Goal: Information Seeking & Learning: Learn about a topic

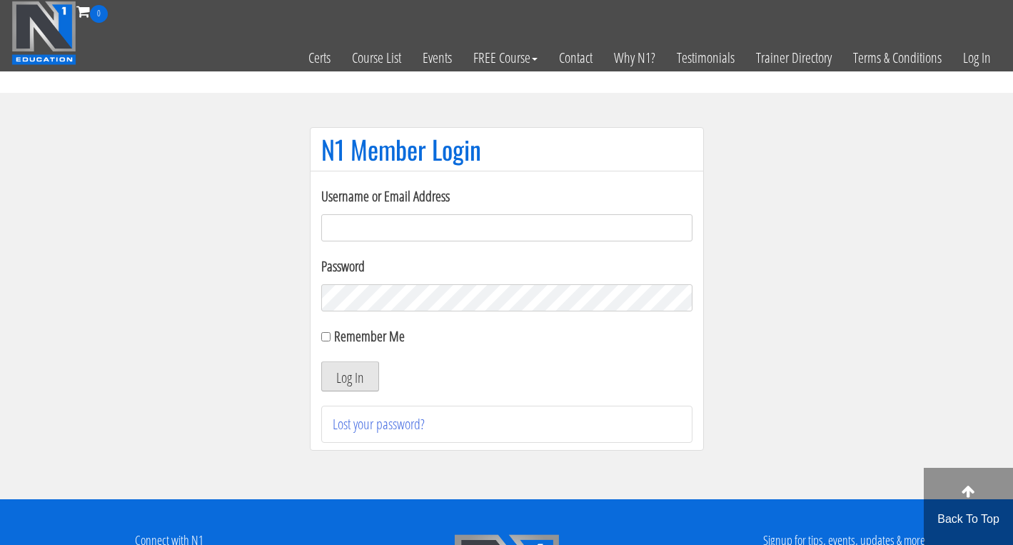
type input "[PERSON_NAME][EMAIL_ADDRESS][DOMAIN_NAME]"
click at [347, 377] on button "Log In" at bounding box center [350, 376] width 58 height 30
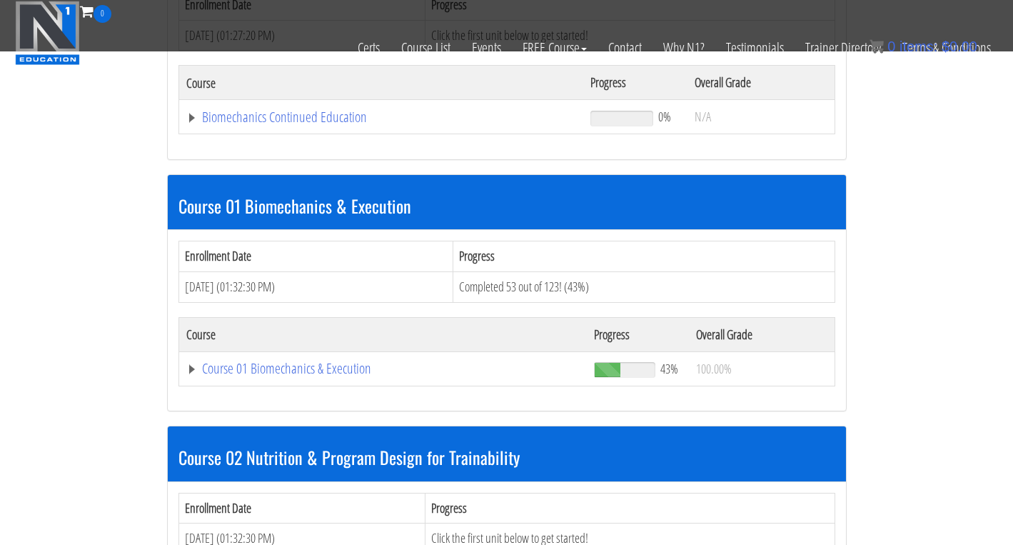
scroll to position [307, 0]
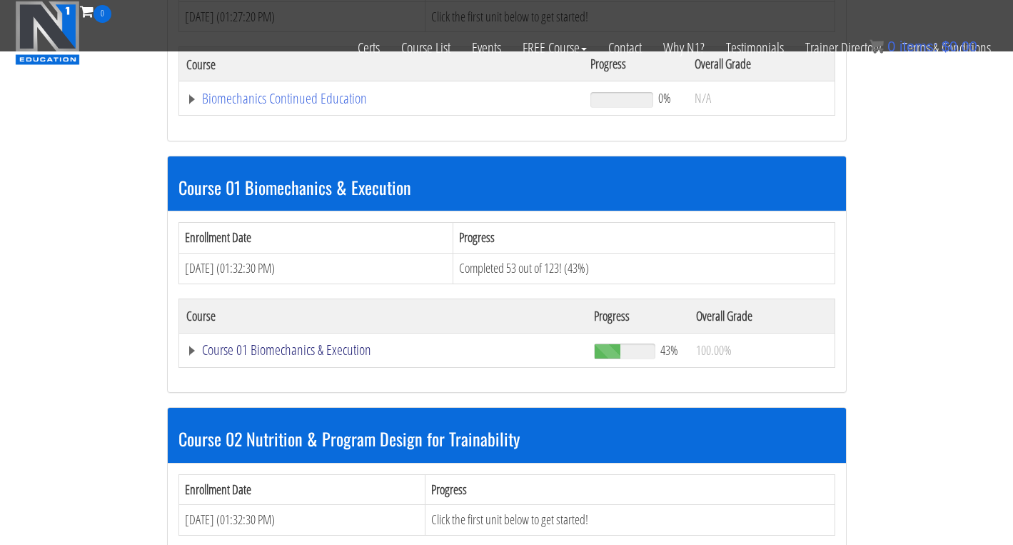
click at [298, 106] on link "Course 01 Biomechanics & Execution" at bounding box center [381, 98] width 391 height 14
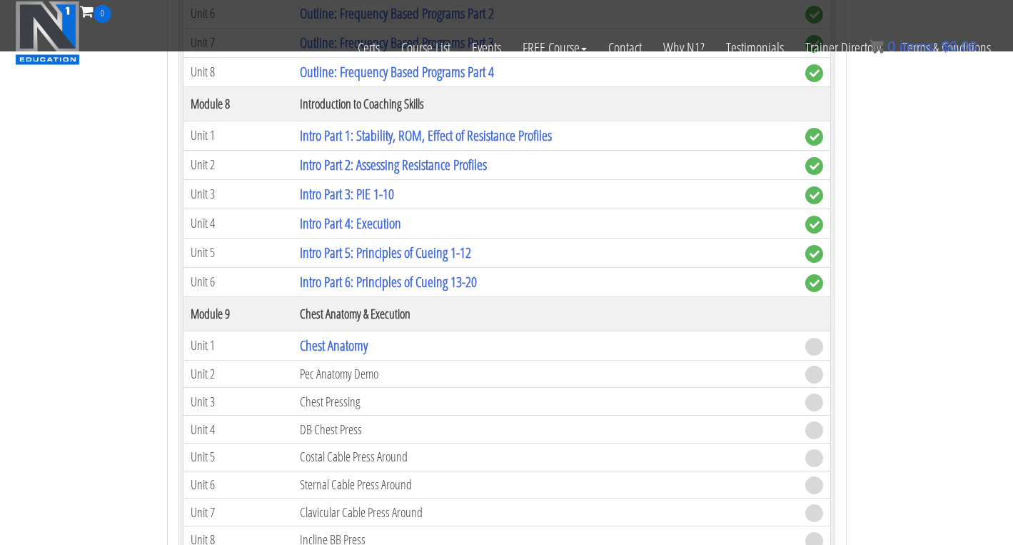
scroll to position [2245, 0]
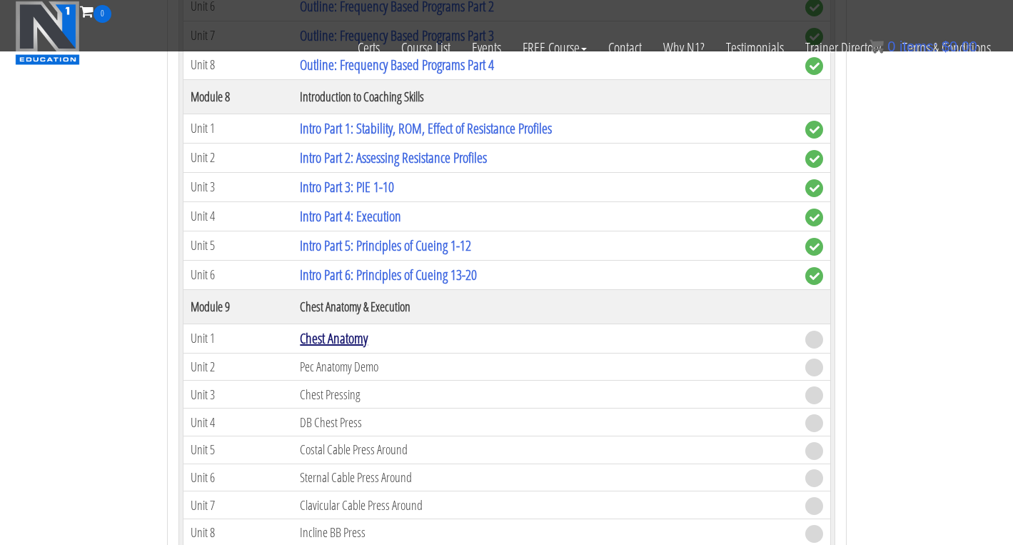
click at [322, 337] on link "Chest Anatomy" at bounding box center [334, 338] width 68 height 19
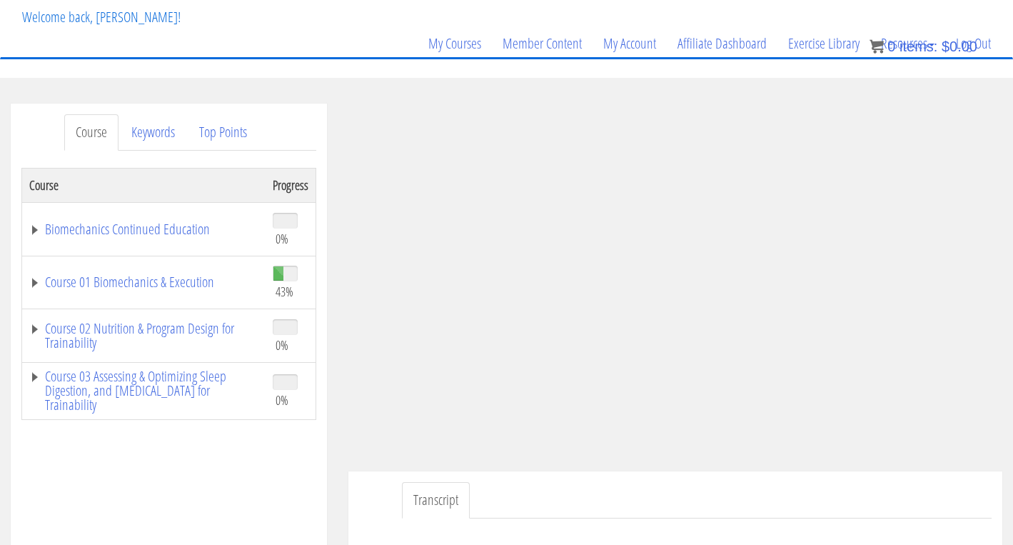
scroll to position [172, 0]
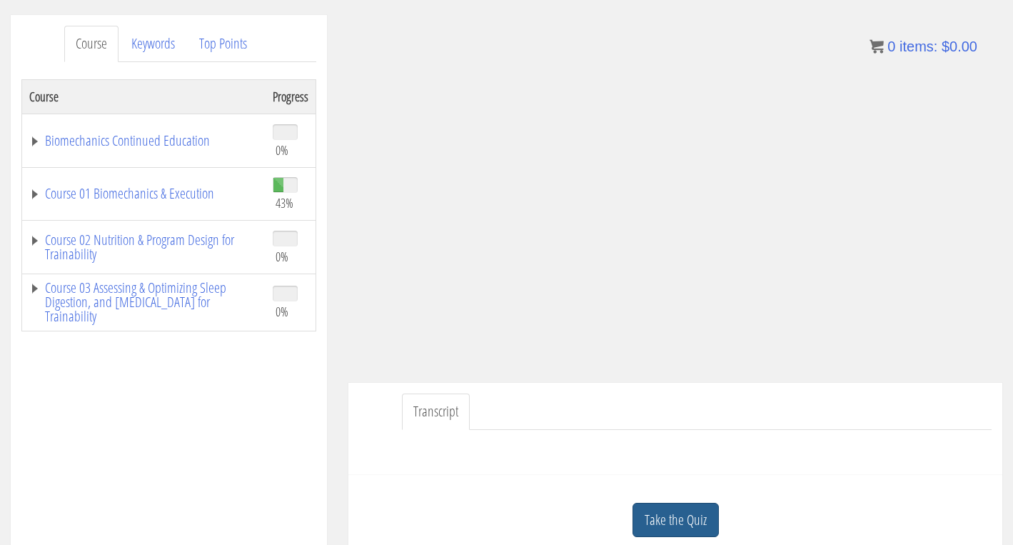
click at [659, 521] on link "Take the Quiz" at bounding box center [676, 520] width 86 height 35
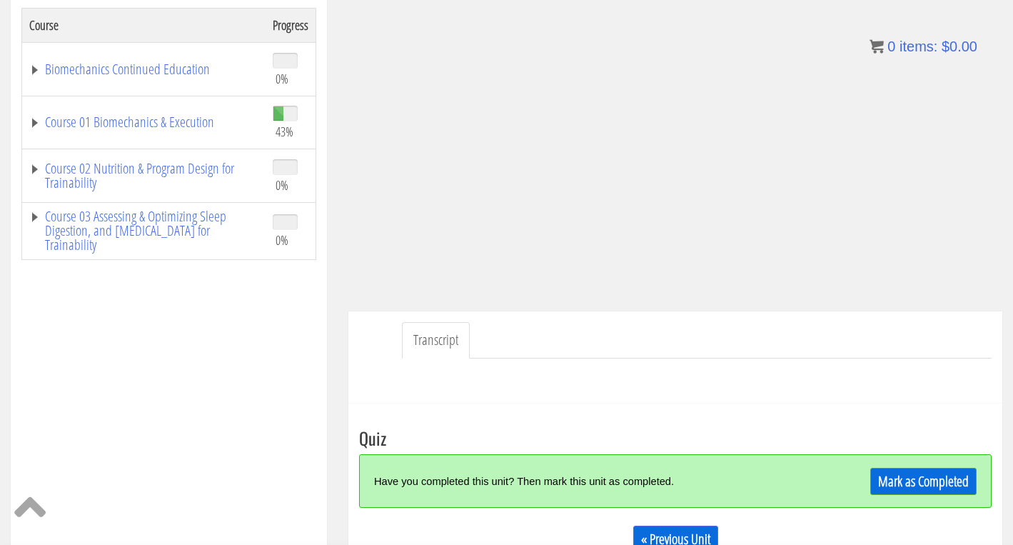
scroll to position [250, 0]
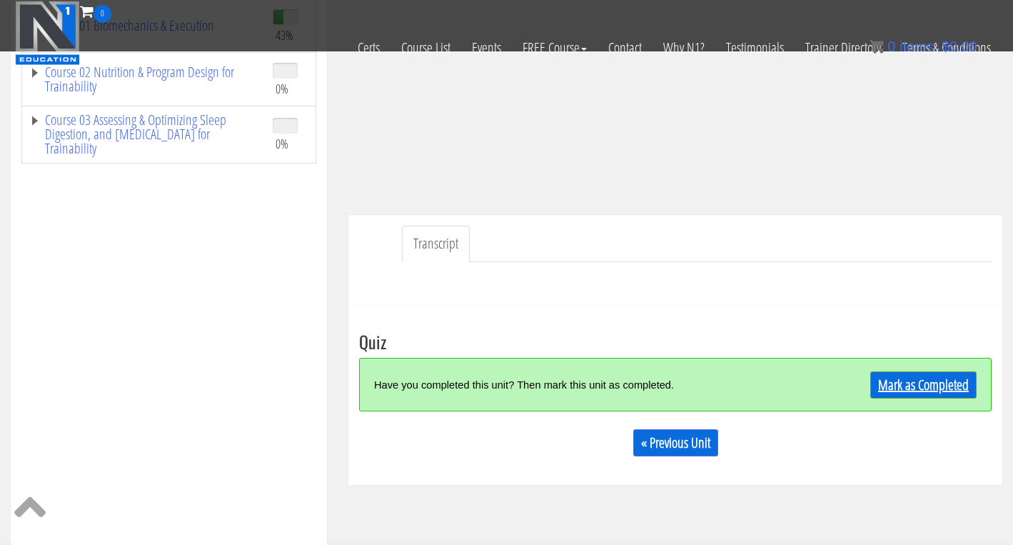
click at [962, 382] on link "Mark as Completed" at bounding box center [924, 384] width 106 height 27
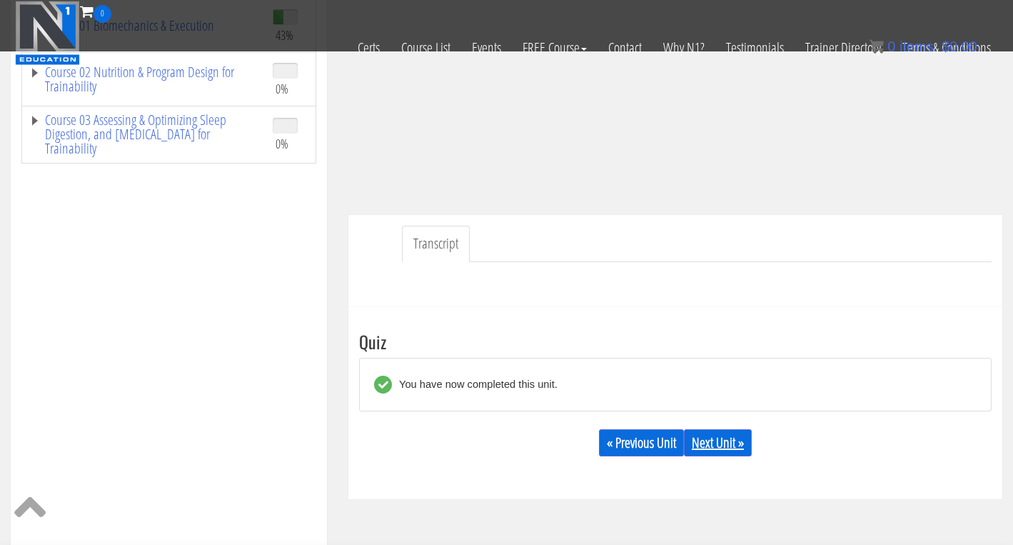
click at [699, 443] on link "Next Unit »" at bounding box center [718, 442] width 68 height 27
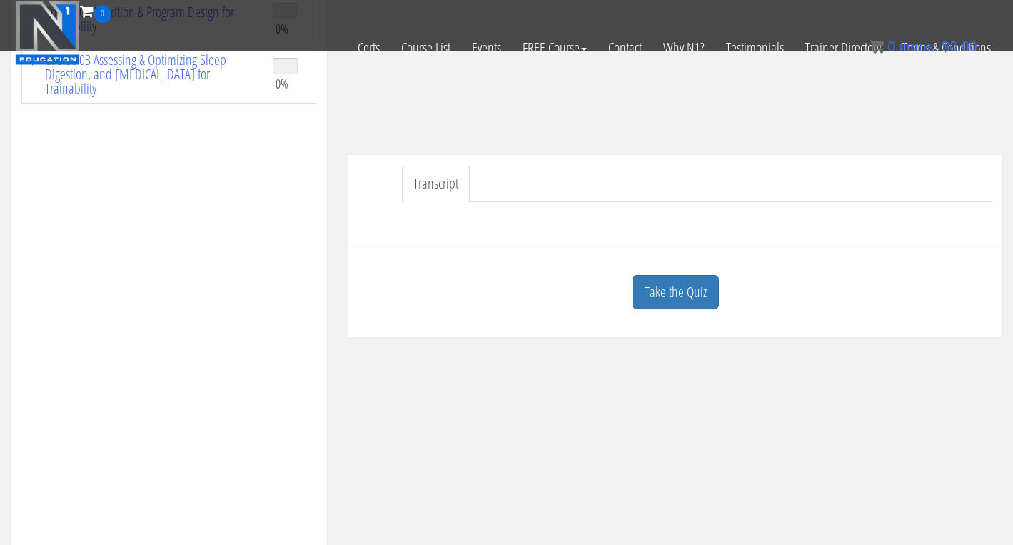
scroll to position [324, 0]
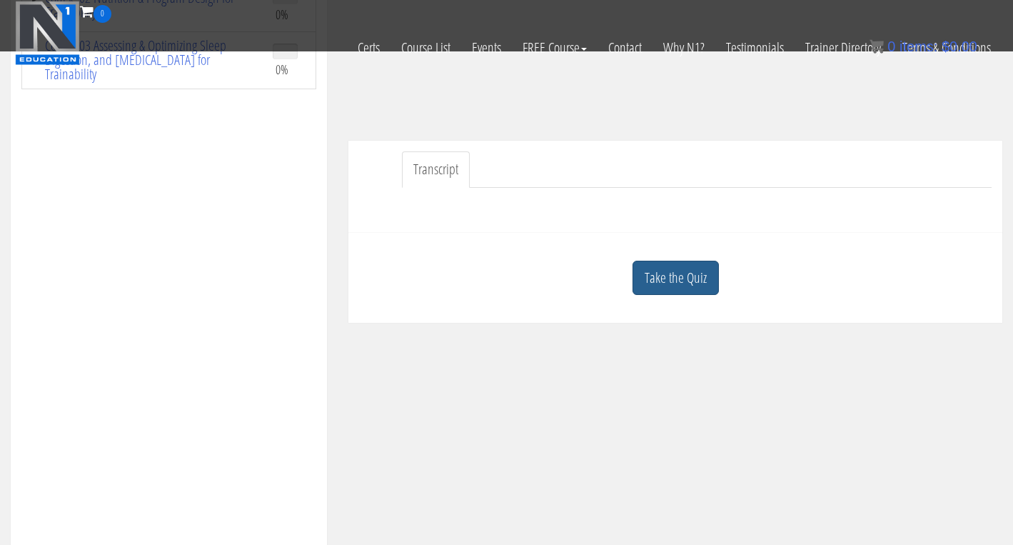
click at [677, 288] on link "Take the Quiz" at bounding box center [676, 278] width 86 height 35
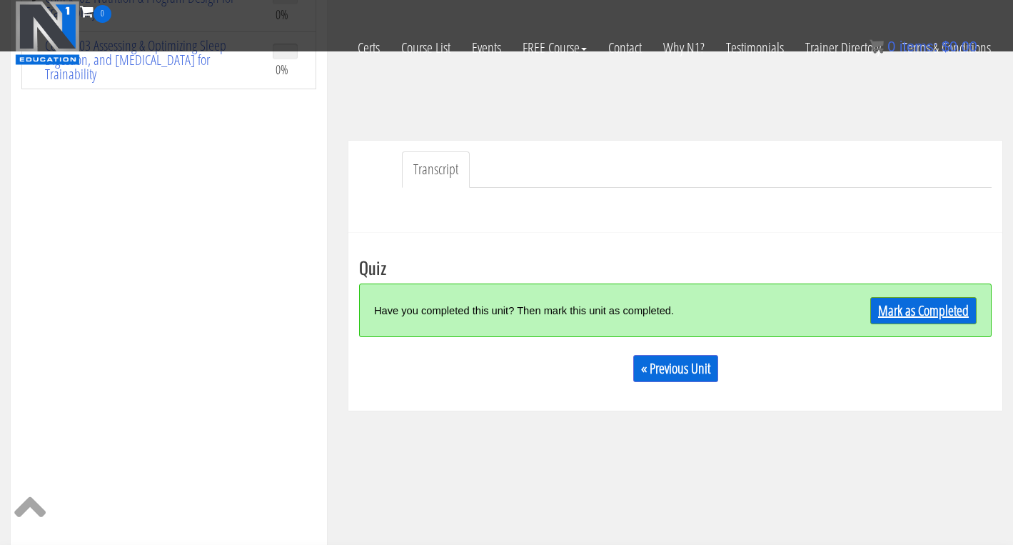
click at [902, 314] on link "Mark as Completed" at bounding box center [924, 310] width 106 height 27
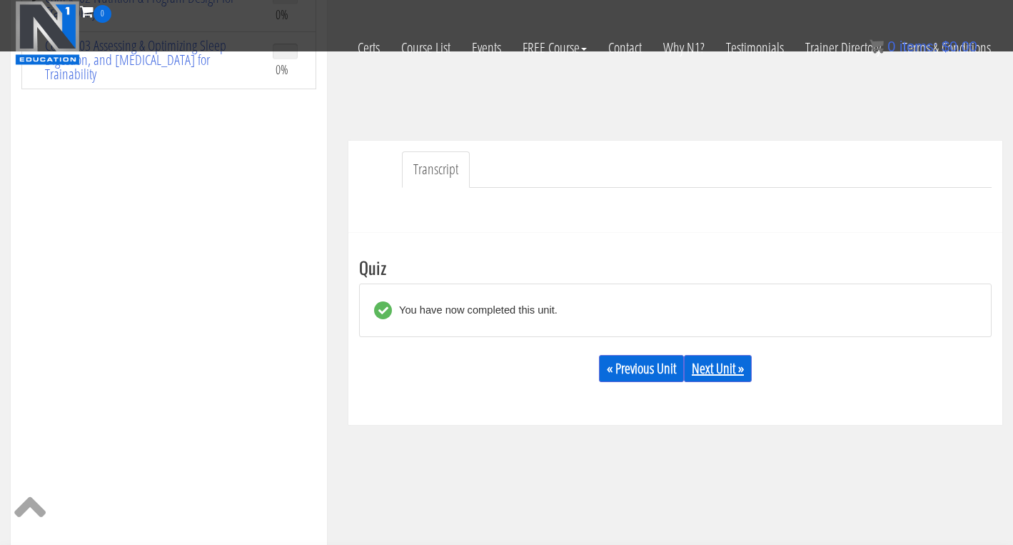
click at [737, 370] on link "Next Unit »" at bounding box center [718, 368] width 68 height 27
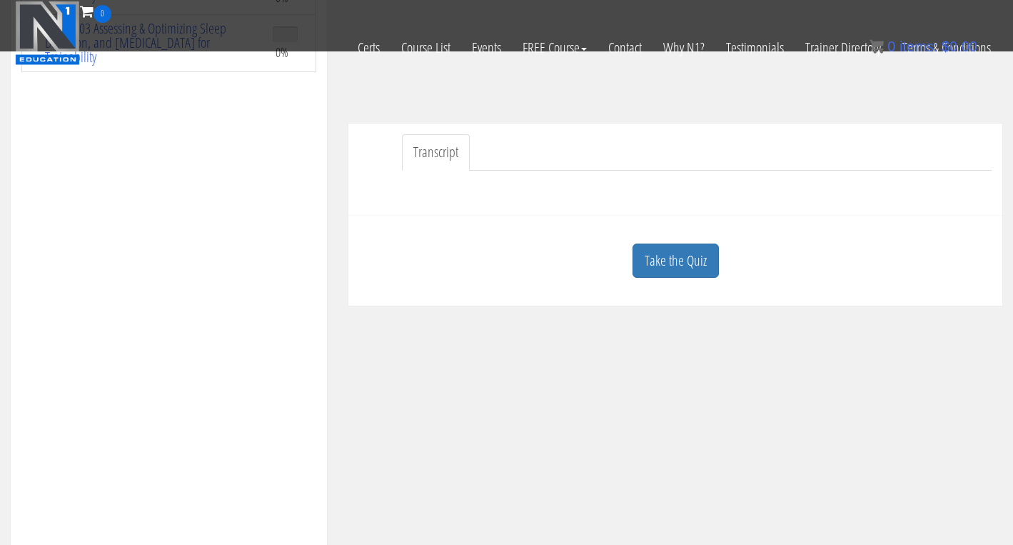
scroll to position [346, 0]
click at [686, 255] on link "Take the Quiz" at bounding box center [676, 256] width 86 height 35
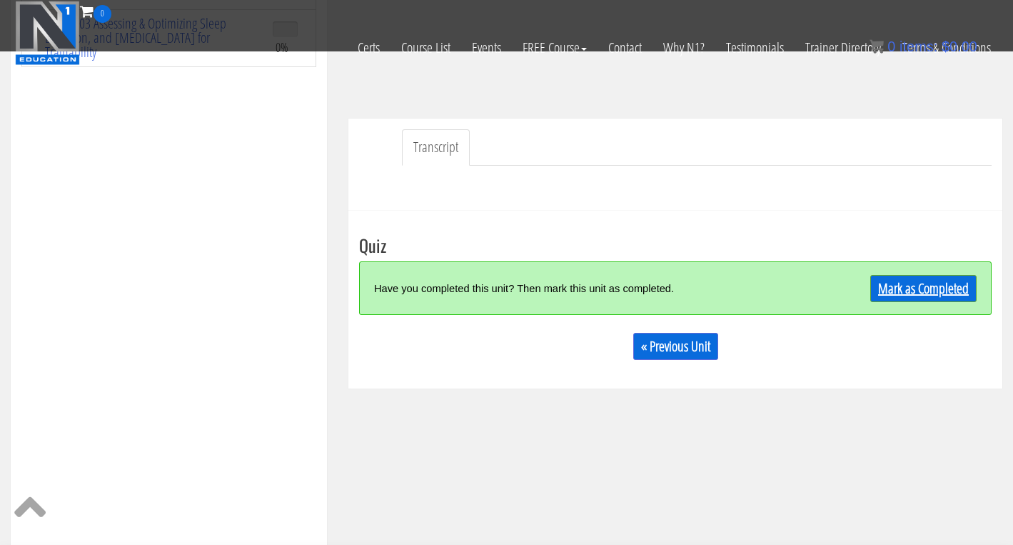
click at [918, 296] on link "Mark as Completed" at bounding box center [924, 288] width 106 height 27
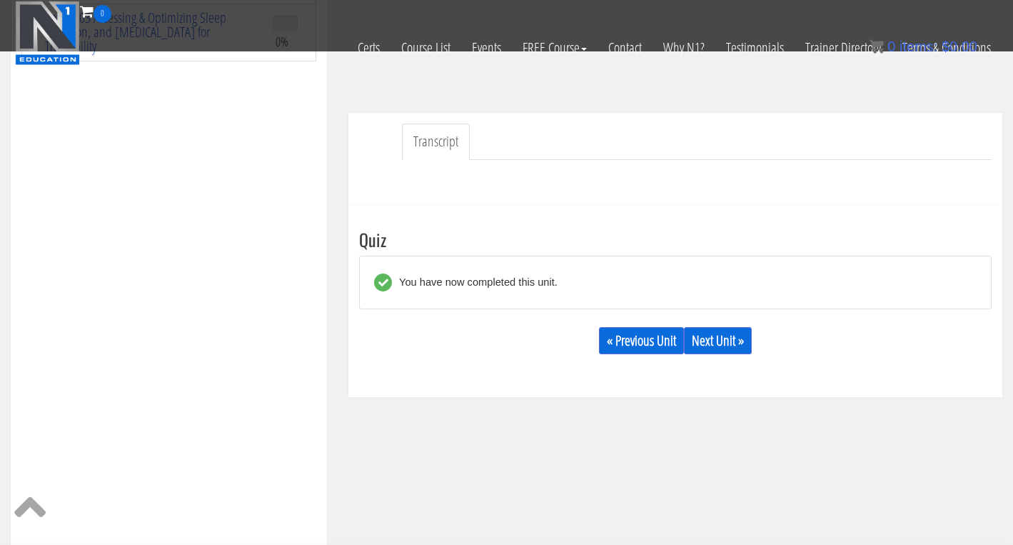
scroll to position [355, 0]
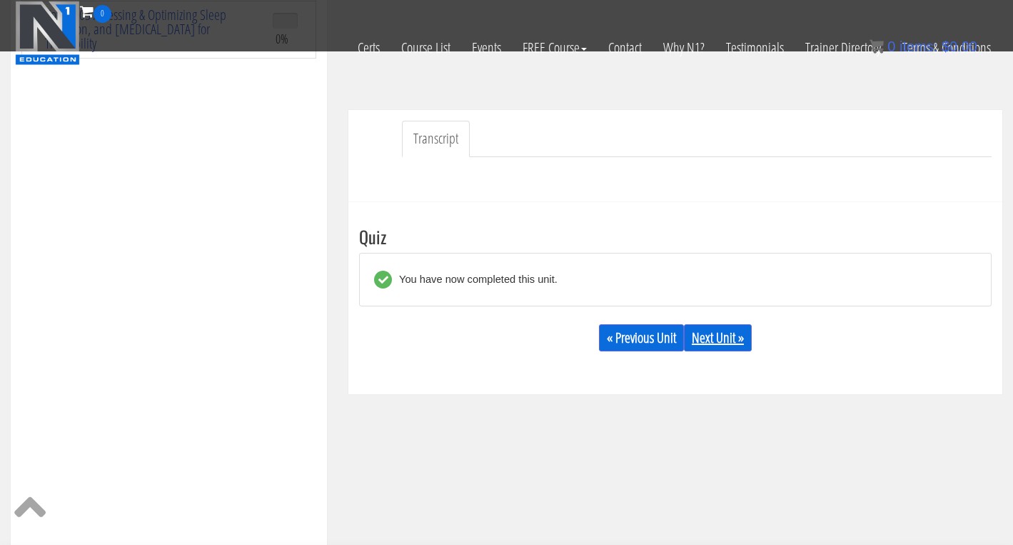
click at [717, 344] on link "Next Unit »" at bounding box center [718, 337] width 68 height 27
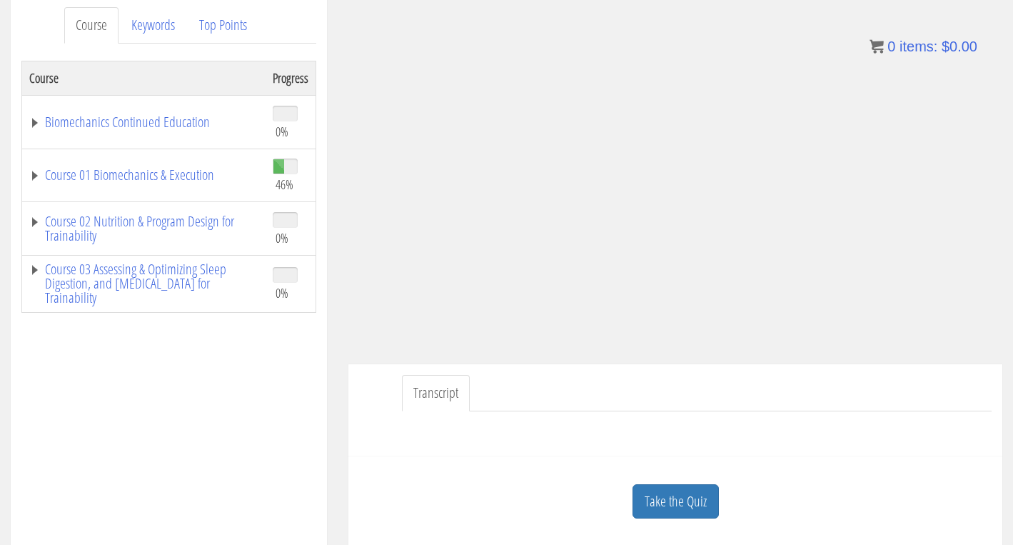
scroll to position [194, 0]
click at [34, 176] on link "Course 01 Biomechanics & Execution" at bounding box center [143, 172] width 229 height 14
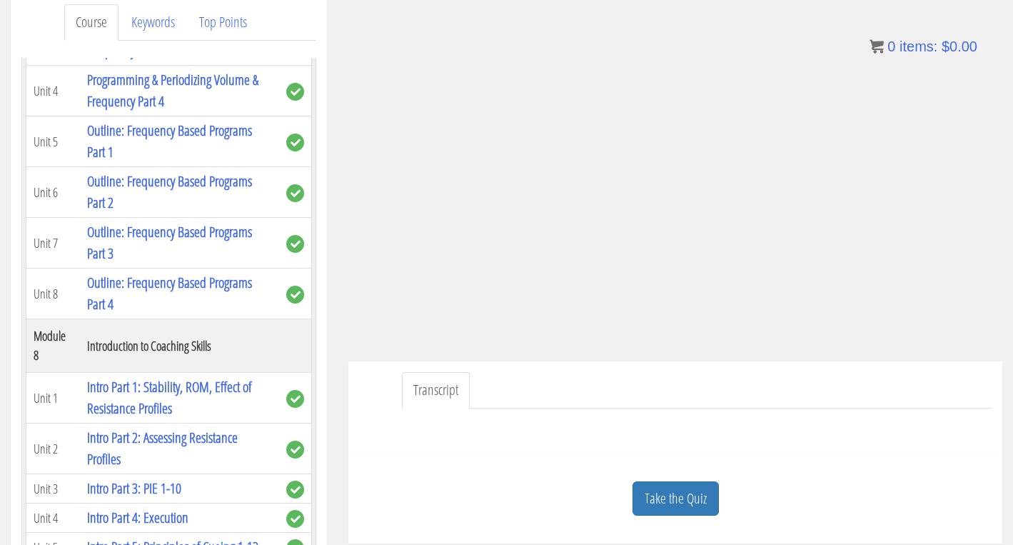
scroll to position [2185, 0]
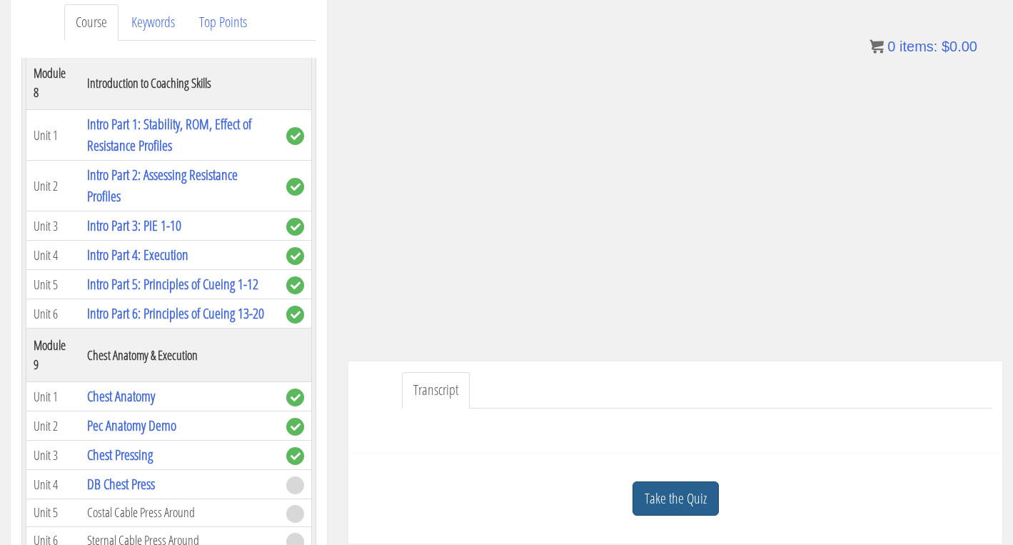
click at [690, 496] on link "Take the Quiz" at bounding box center [676, 498] width 86 height 35
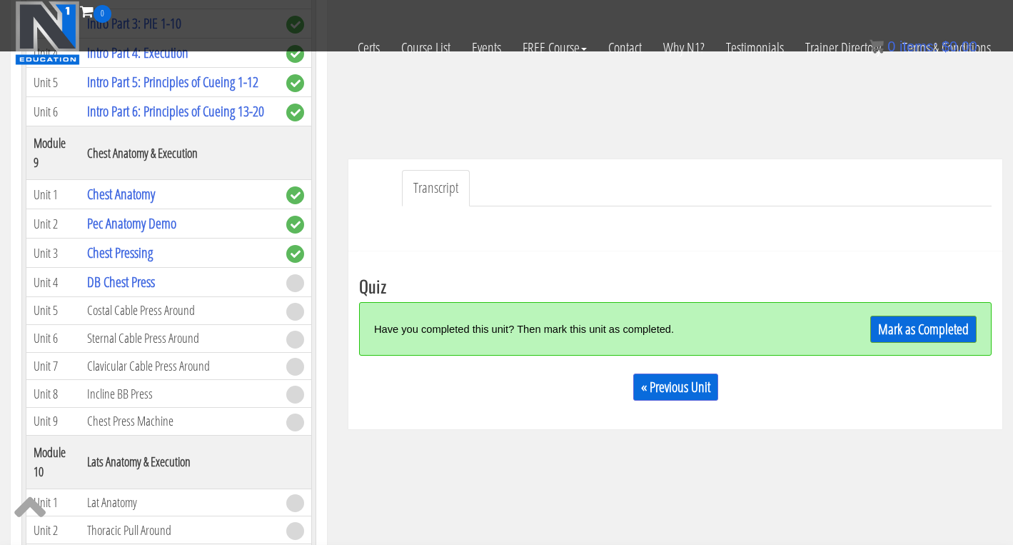
scroll to position [337, 0]
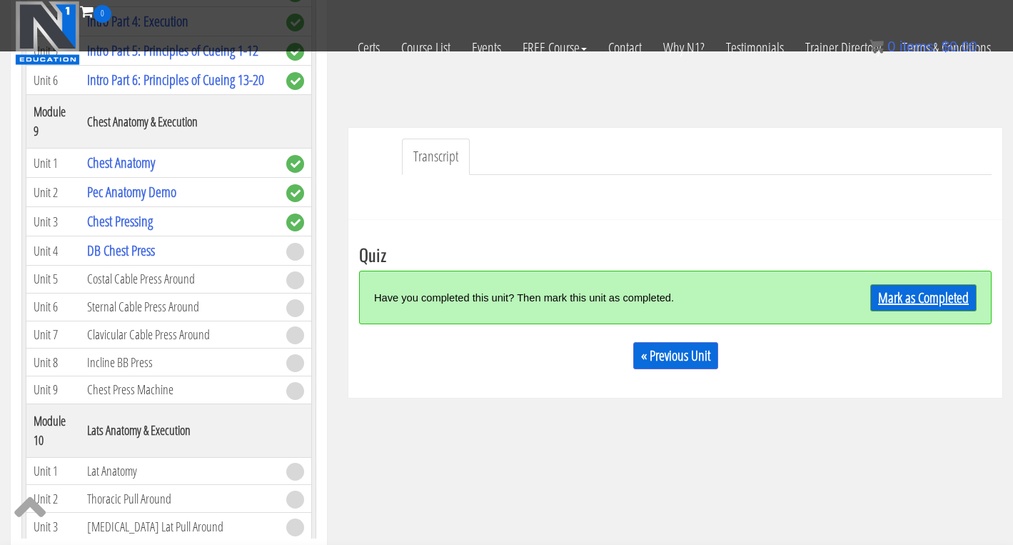
click at [933, 286] on link "Mark as Completed" at bounding box center [924, 297] width 106 height 27
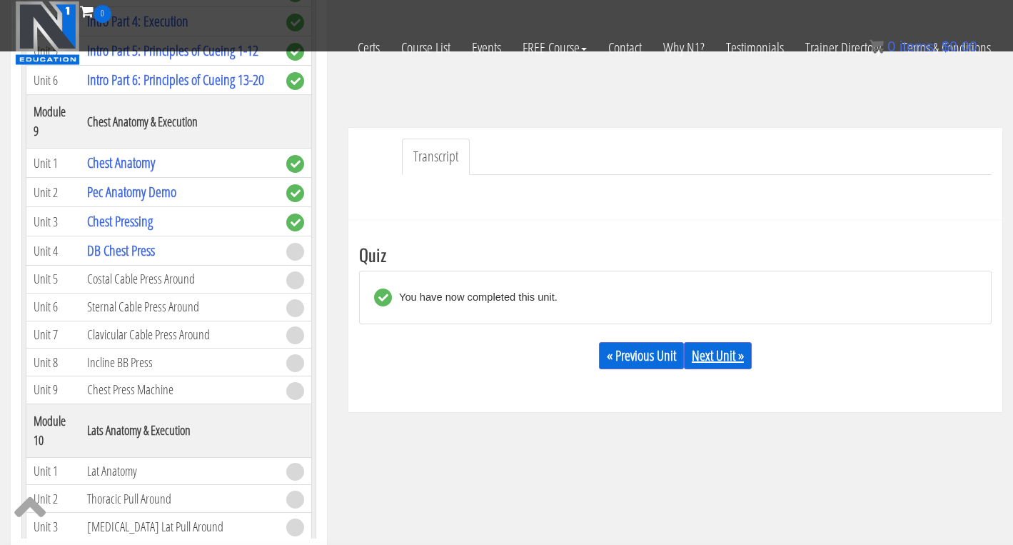
click at [726, 354] on link "Next Unit »" at bounding box center [718, 355] width 68 height 27
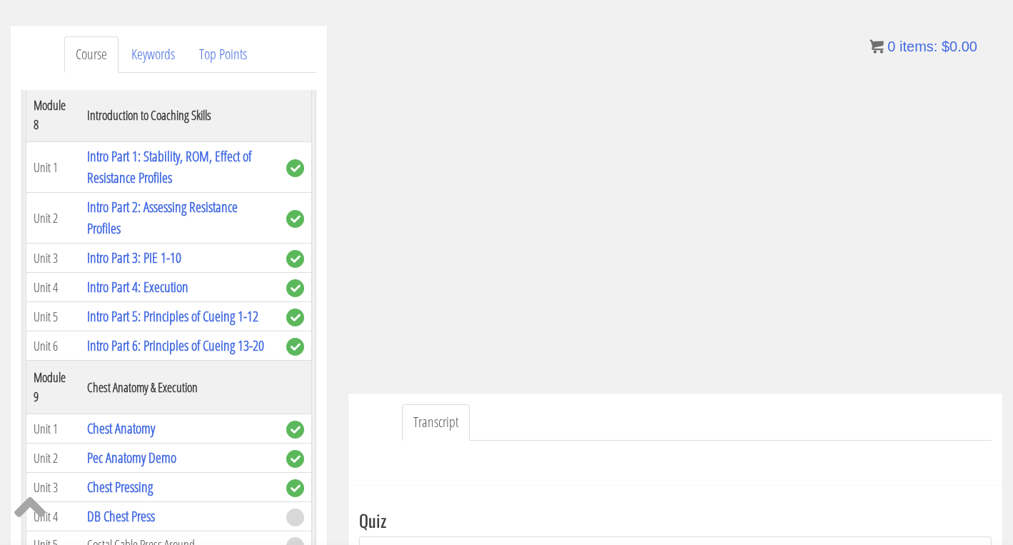
scroll to position [166, 0]
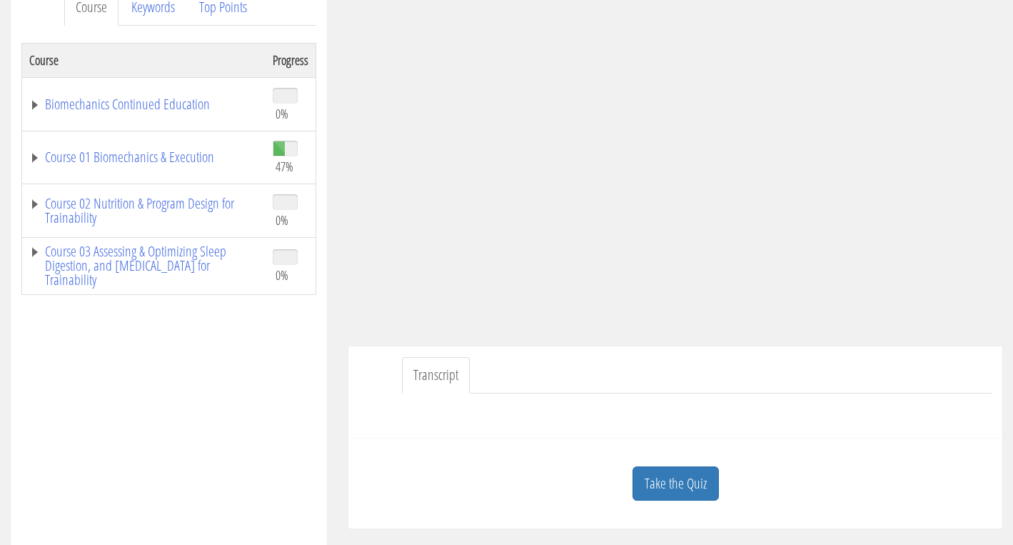
scroll to position [211, 0]
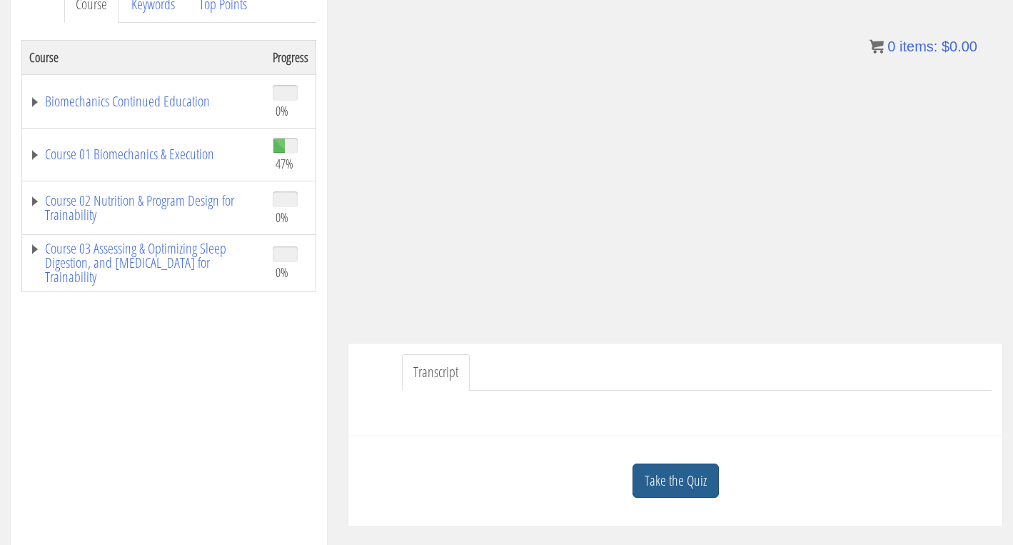
click at [664, 477] on link "Take the Quiz" at bounding box center [676, 481] width 86 height 35
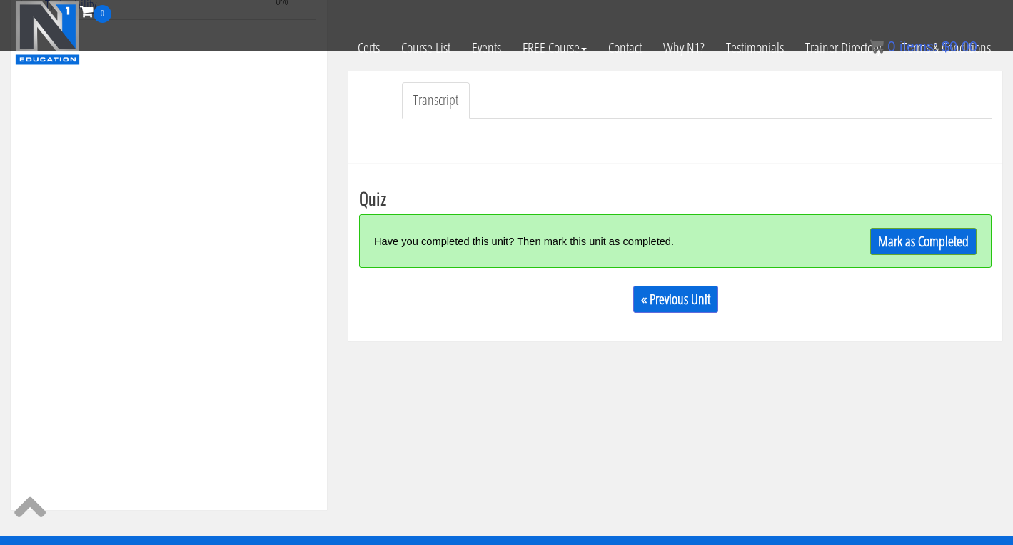
scroll to position [395, 0]
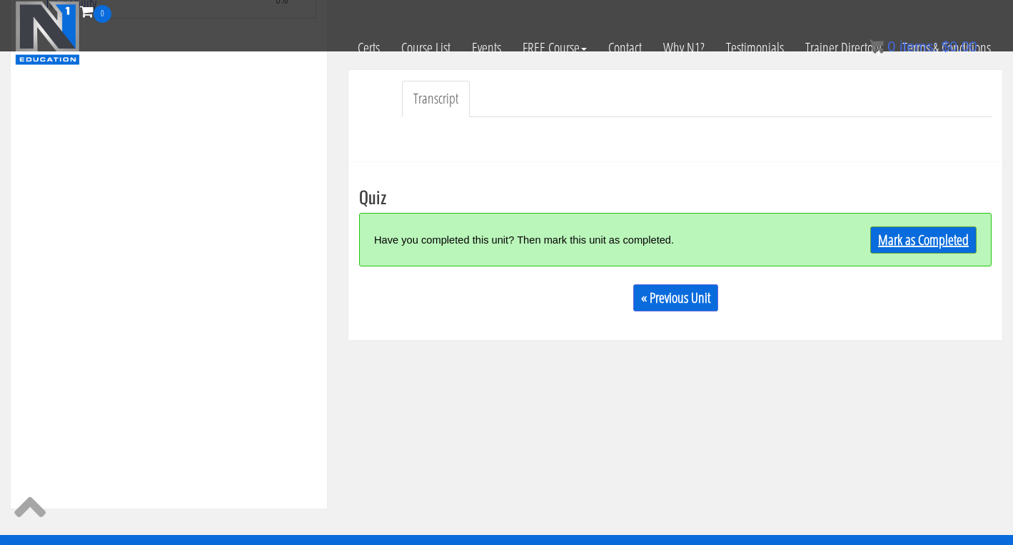
click at [951, 249] on link "Mark as Completed" at bounding box center [924, 239] width 106 height 27
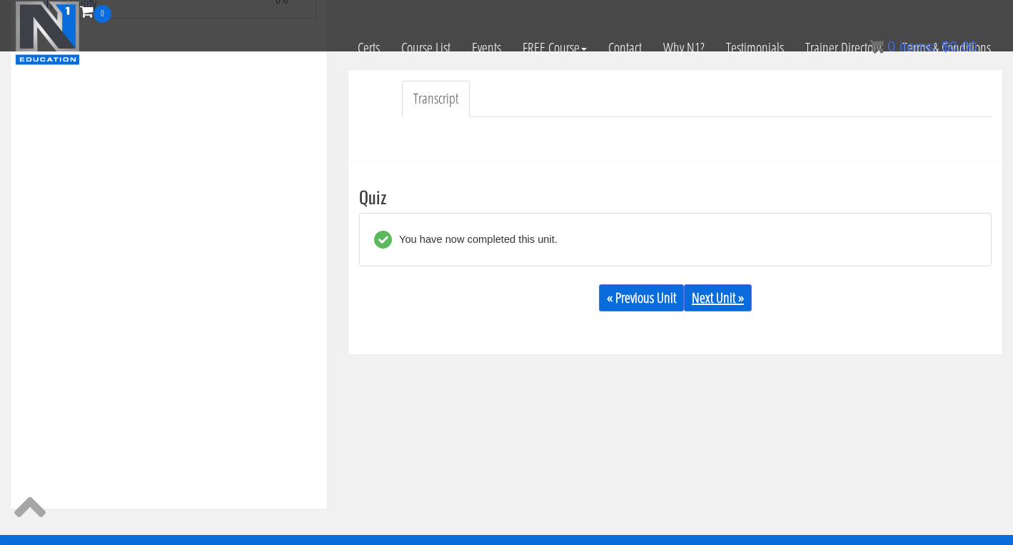
click at [713, 296] on link "Next Unit »" at bounding box center [718, 297] width 68 height 27
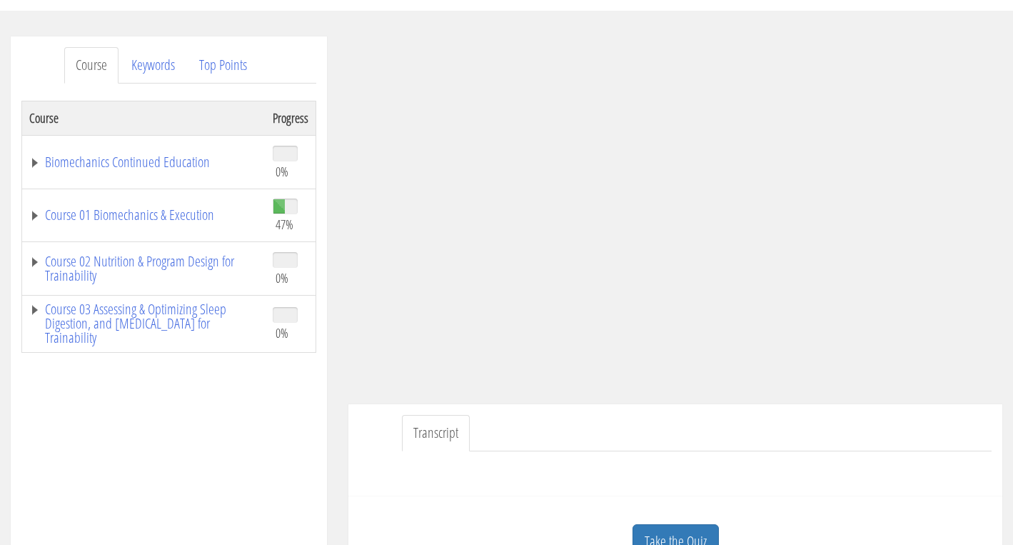
scroll to position [156, 0]
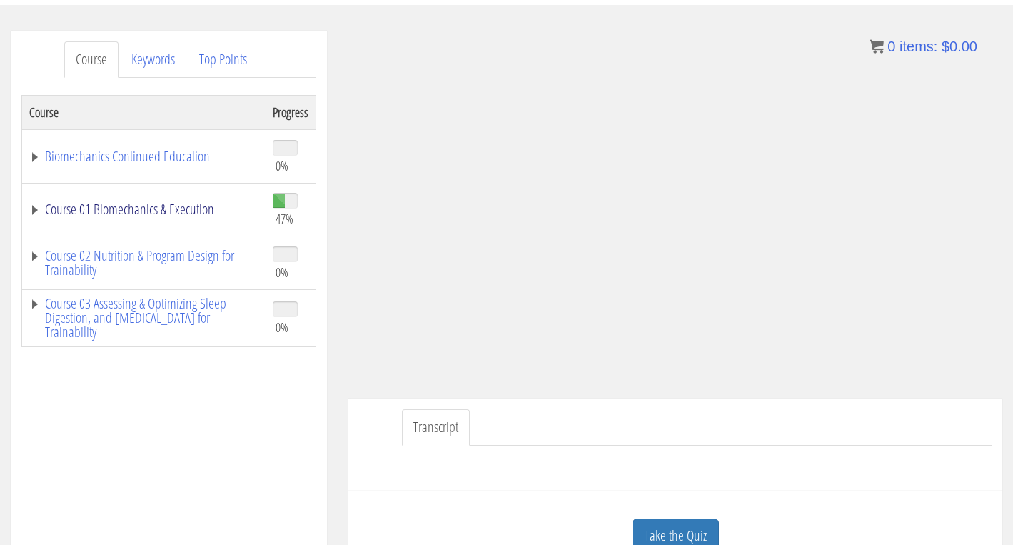
click at [36, 211] on link "Course 01 Biomechanics & Execution" at bounding box center [143, 209] width 229 height 14
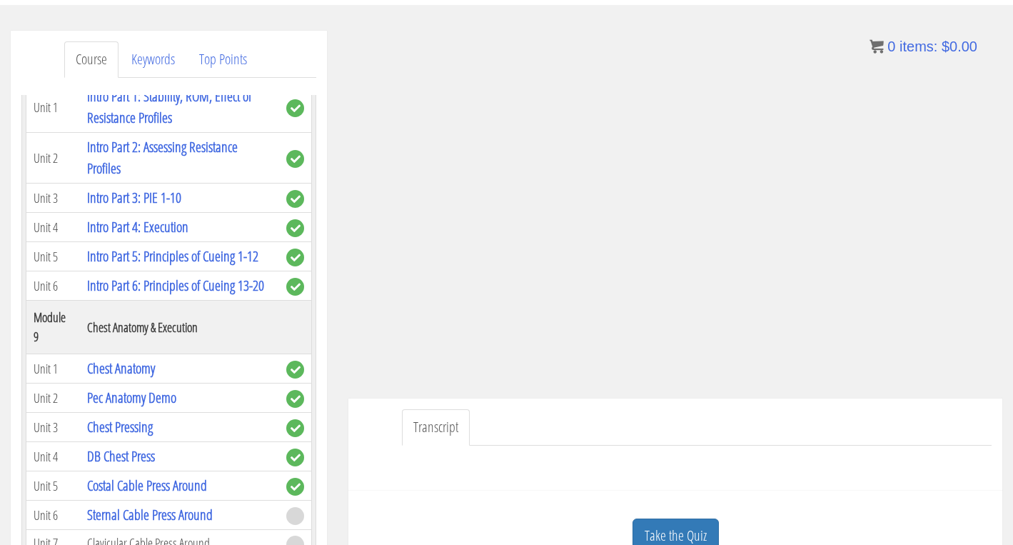
scroll to position [2351, 0]
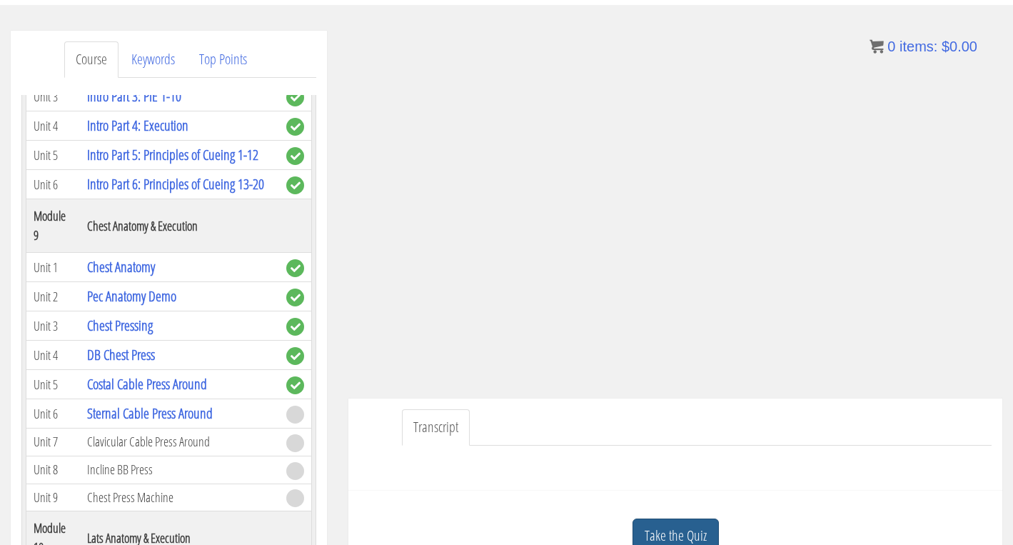
click at [666, 530] on link "Take the Quiz" at bounding box center [676, 535] width 86 height 35
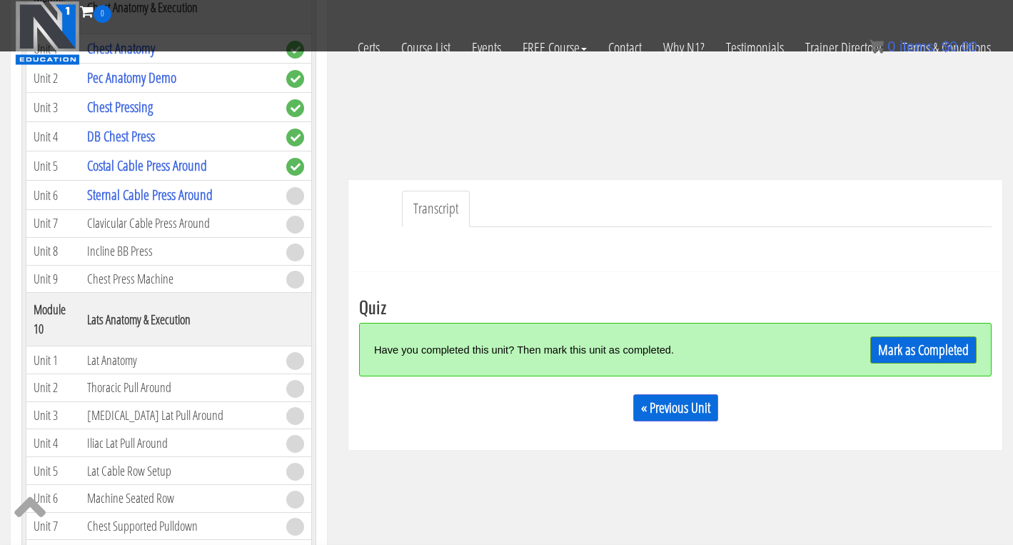
scroll to position [296, 0]
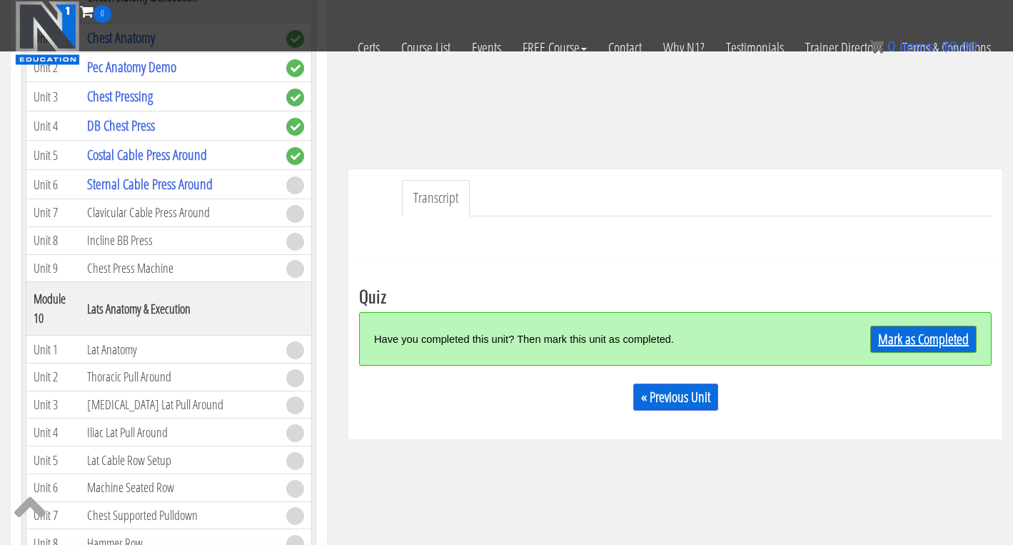
click at [895, 341] on link "Mark as Completed" at bounding box center [924, 339] width 106 height 27
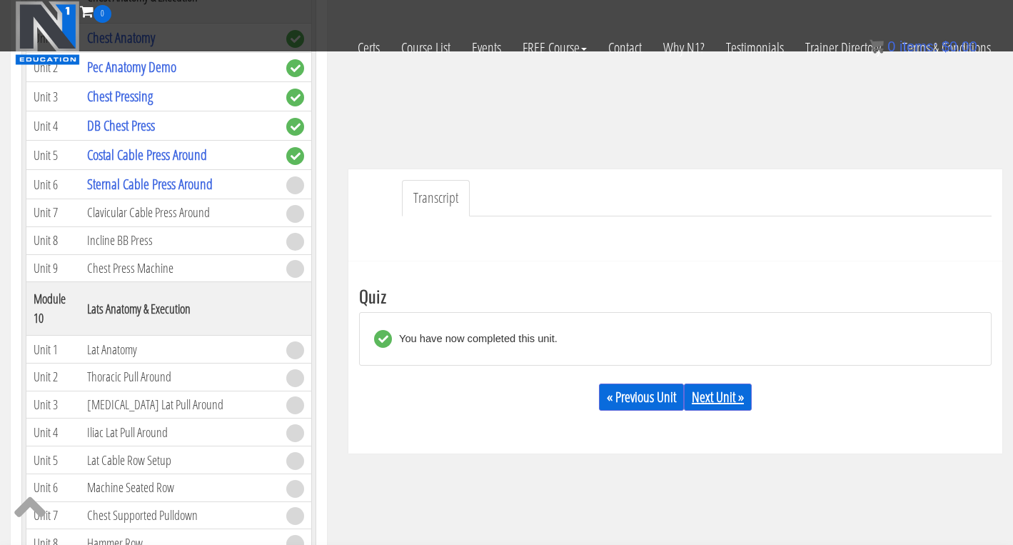
click at [738, 394] on link "Next Unit »" at bounding box center [718, 397] width 68 height 27
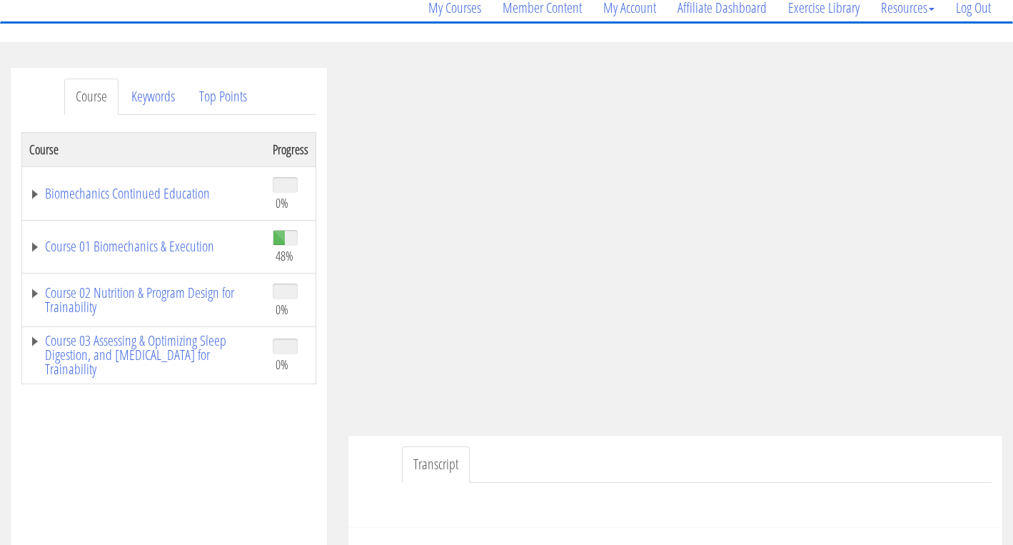
scroll to position [125, 0]
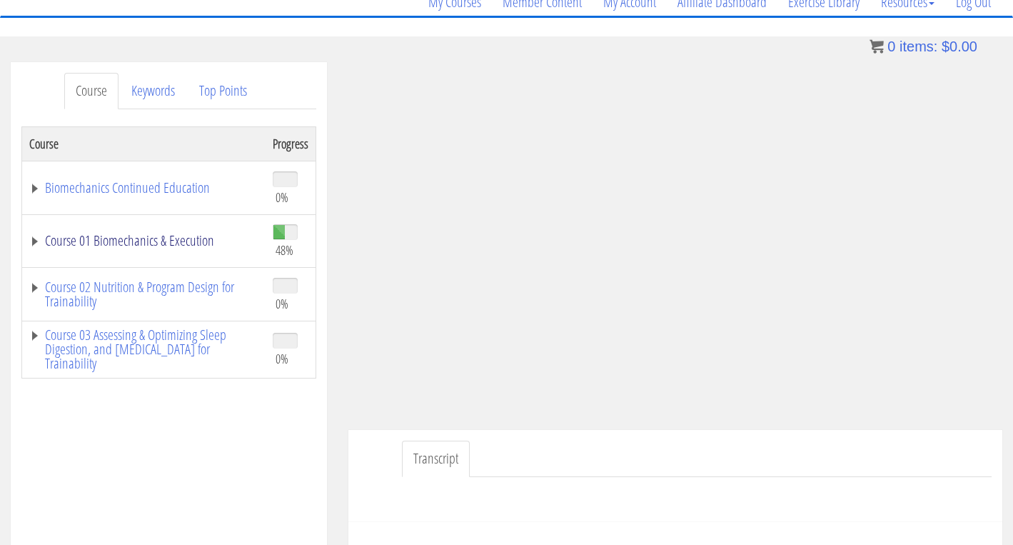
click at [144, 240] on link "Course 01 Biomechanics & Execution" at bounding box center [143, 241] width 229 height 14
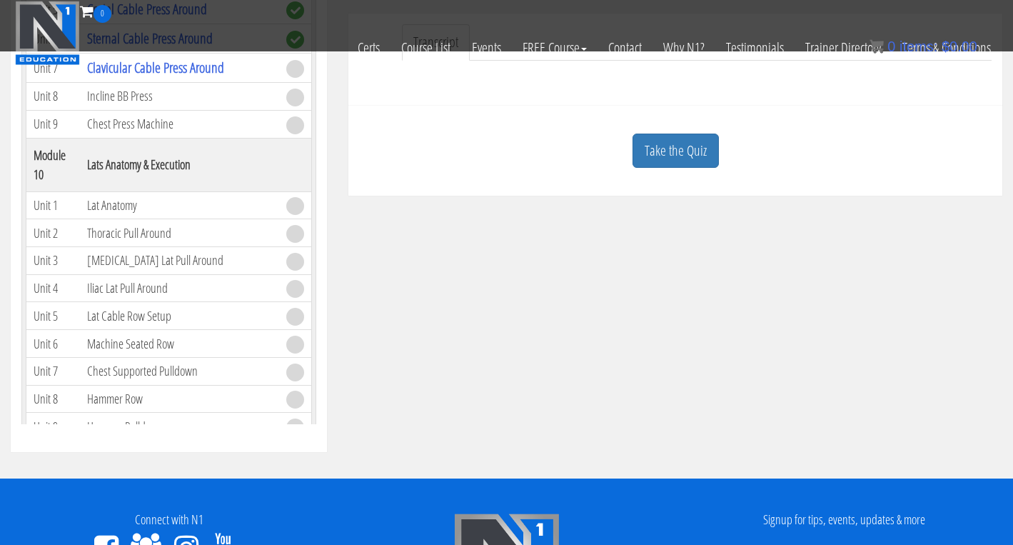
scroll to position [371, 0]
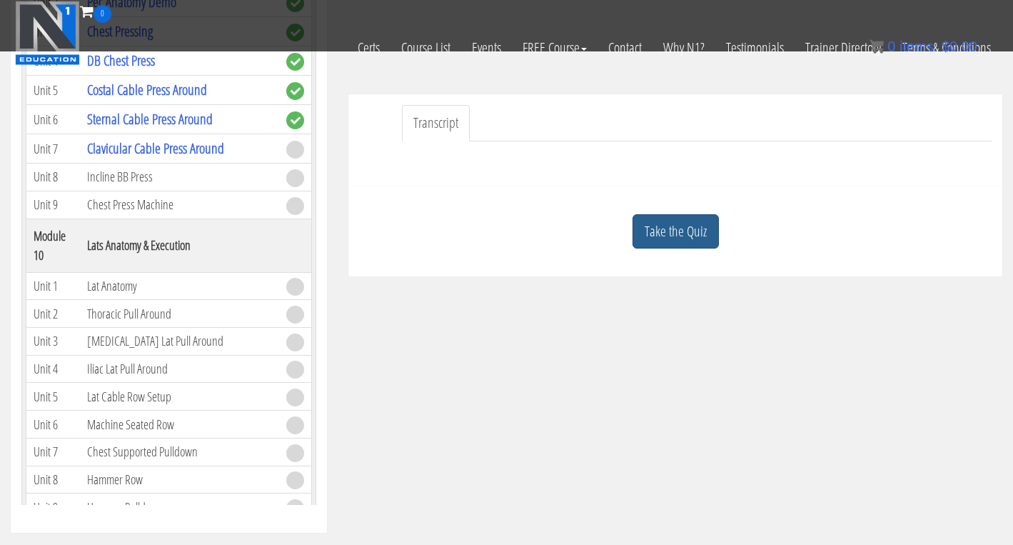
click at [674, 228] on link "Take the Quiz" at bounding box center [676, 231] width 86 height 35
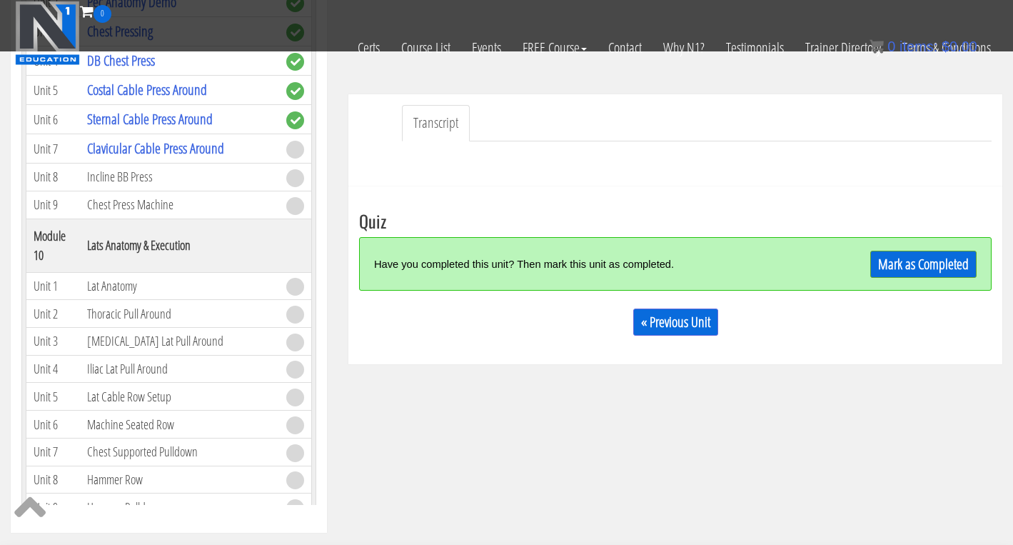
click at [862, 257] on div "Mark as Completed" at bounding box center [898, 264] width 158 height 31
click at [880, 257] on link "Mark as Completed" at bounding box center [924, 264] width 106 height 27
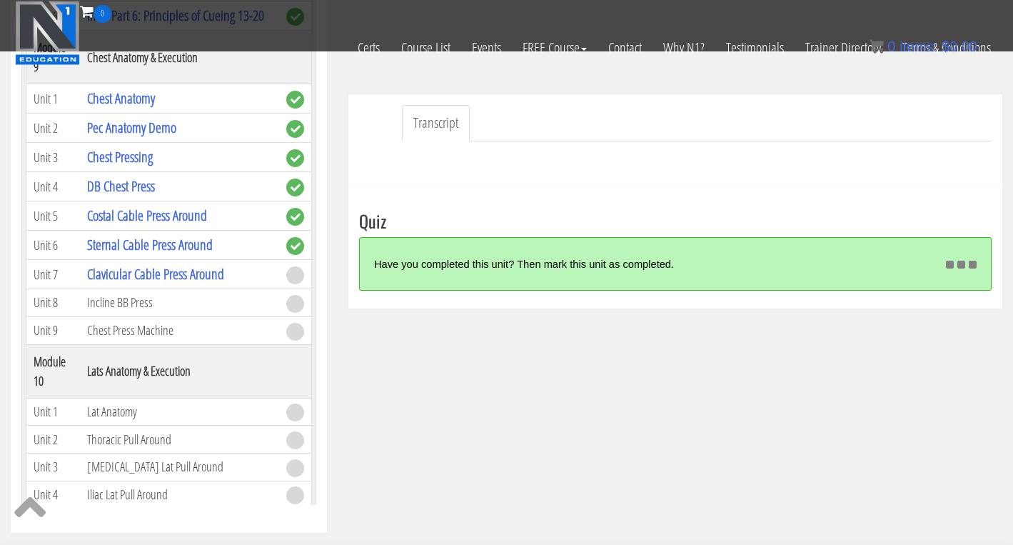
scroll to position [2200, 0]
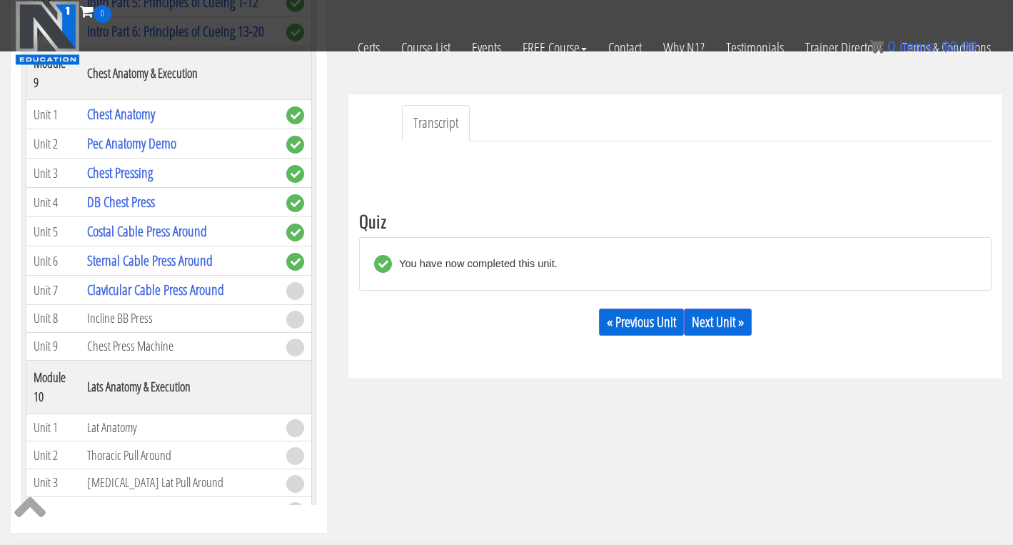
click at [731, 341] on div "« Previous Unit Next Unit »" at bounding box center [675, 322] width 633 height 49
click at [734, 326] on link "Next Unit »" at bounding box center [718, 322] width 68 height 27
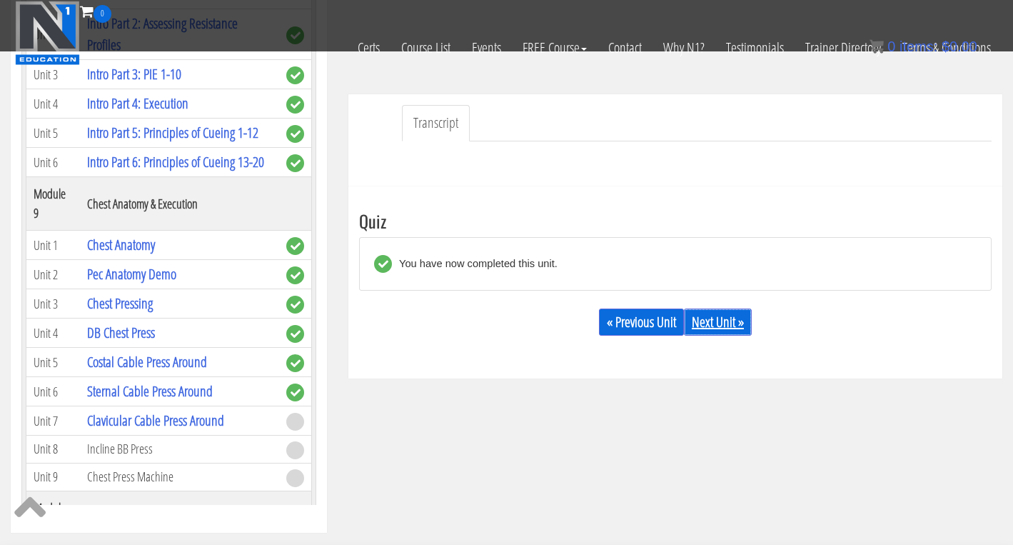
scroll to position [2062, 0]
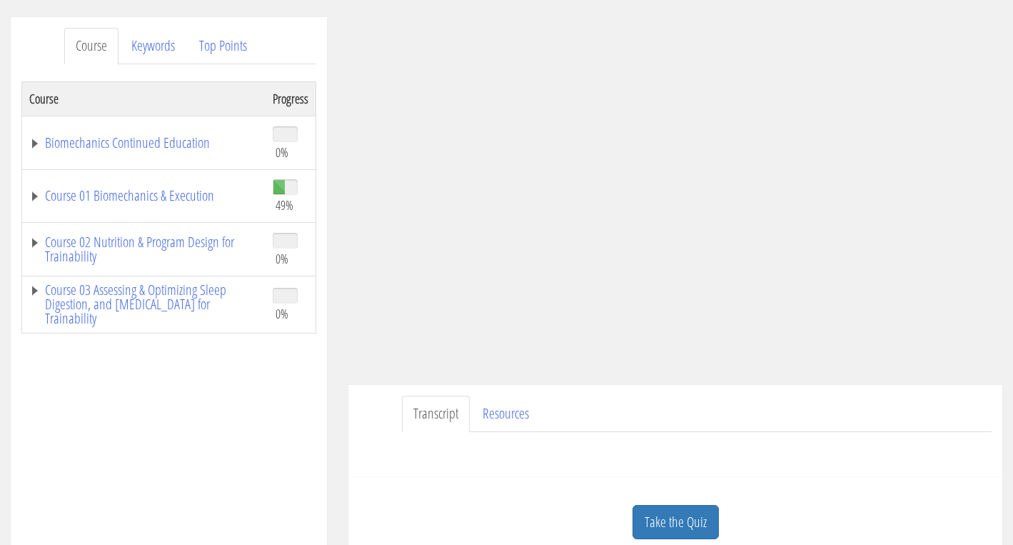
scroll to position [186, 0]
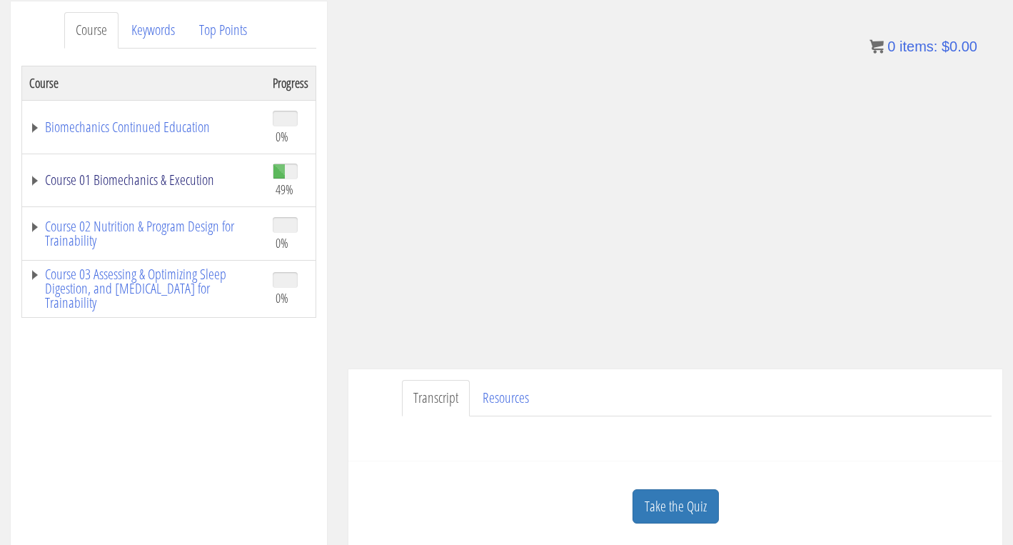
click at [34, 177] on link "Course 01 Biomechanics & Execution" at bounding box center [143, 180] width 229 height 14
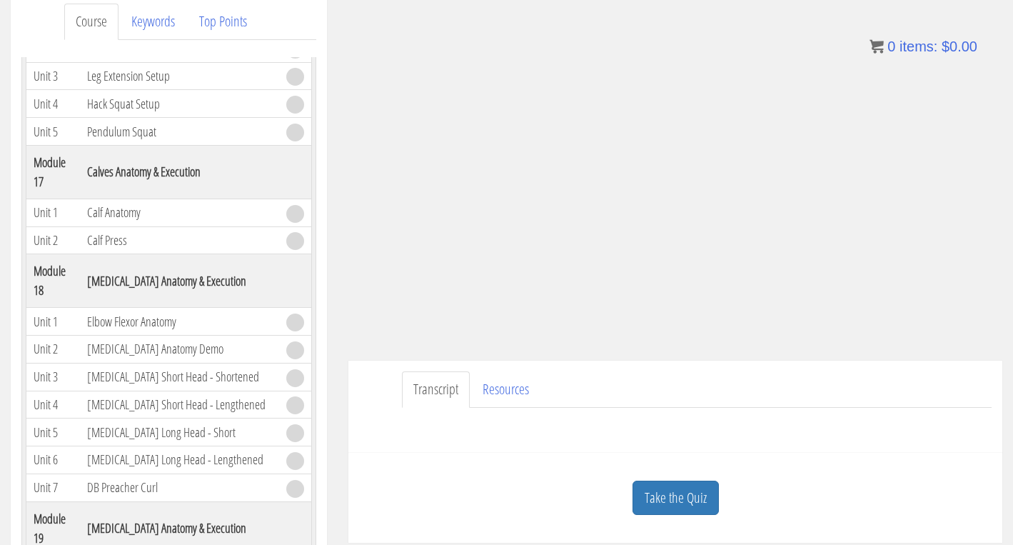
scroll to position [196, 0]
click at [683, 493] on link "Take the Quiz" at bounding box center [676, 496] width 86 height 35
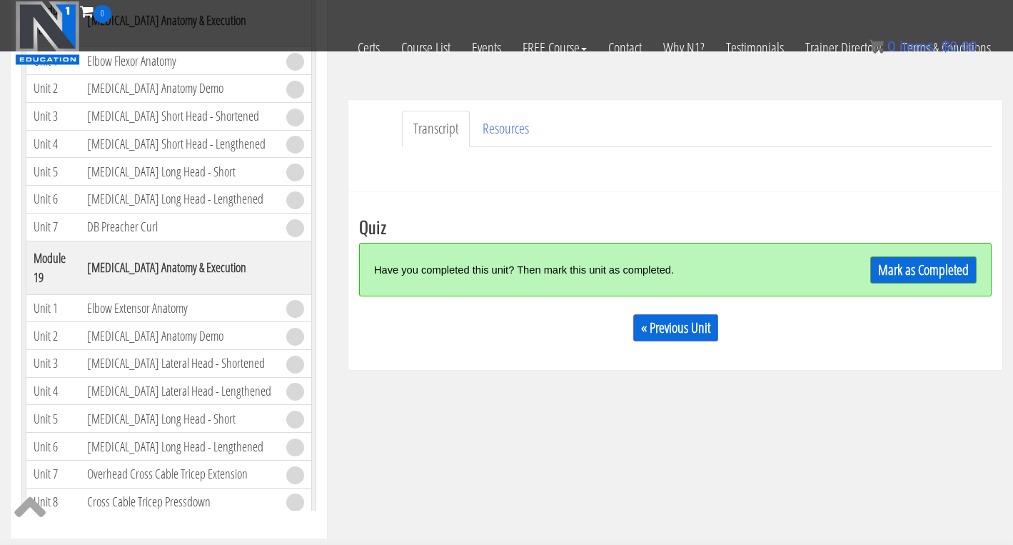
scroll to position [369, 0]
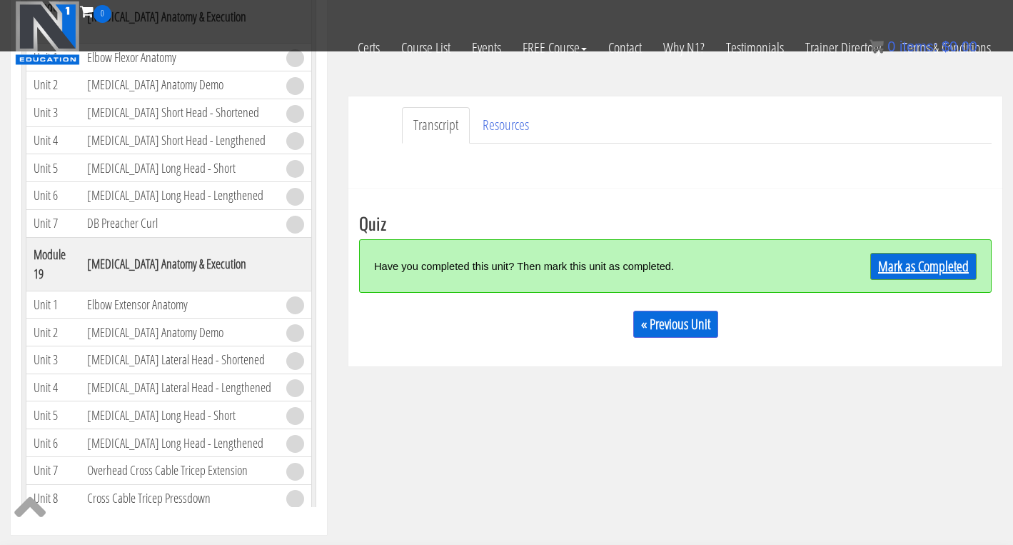
click at [899, 266] on link "Mark as Completed" at bounding box center [924, 266] width 106 height 27
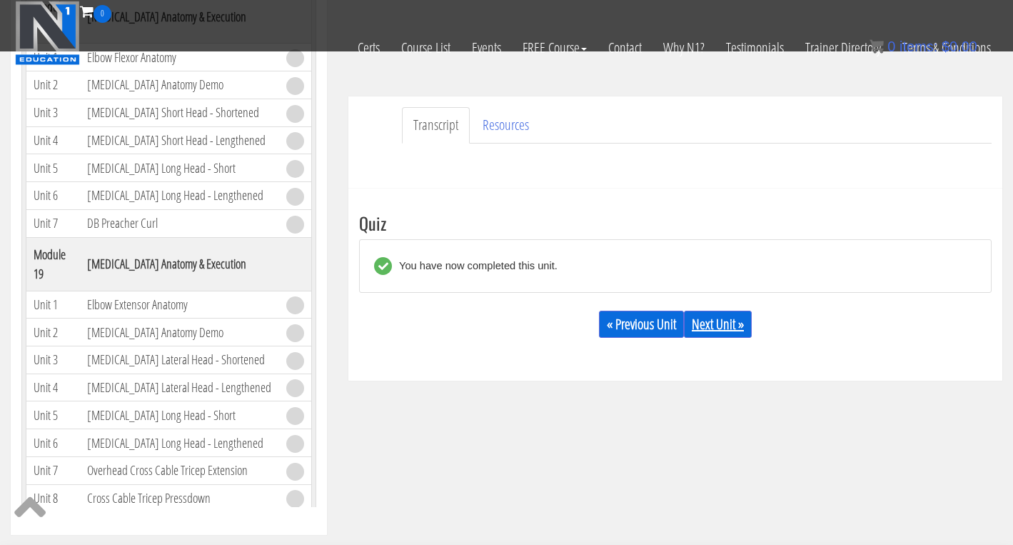
click at [730, 324] on link "Next Unit »" at bounding box center [718, 324] width 68 height 27
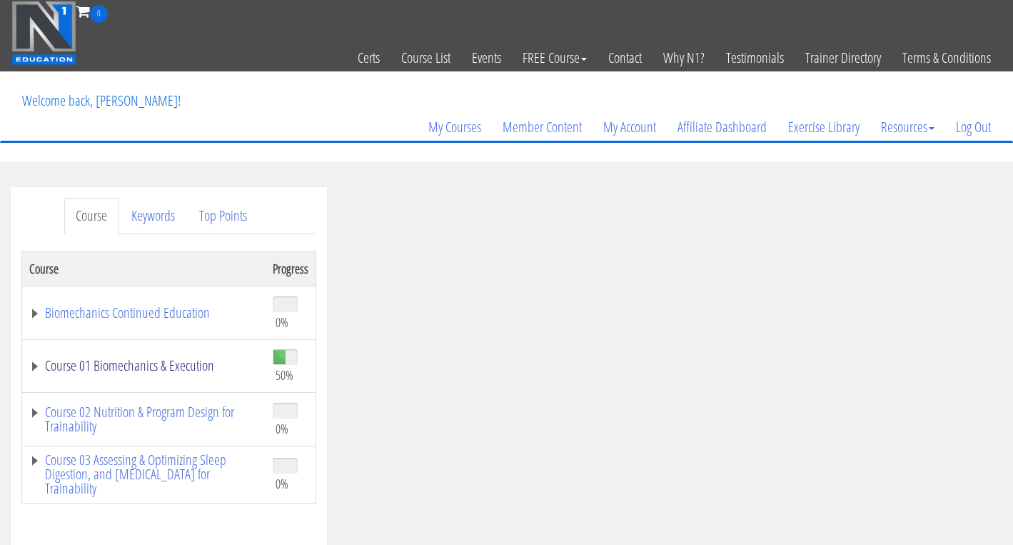
click at [50, 362] on link "Course 01 Biomechanics & Execution" at bounding box center [143, 366] width 229 height 14
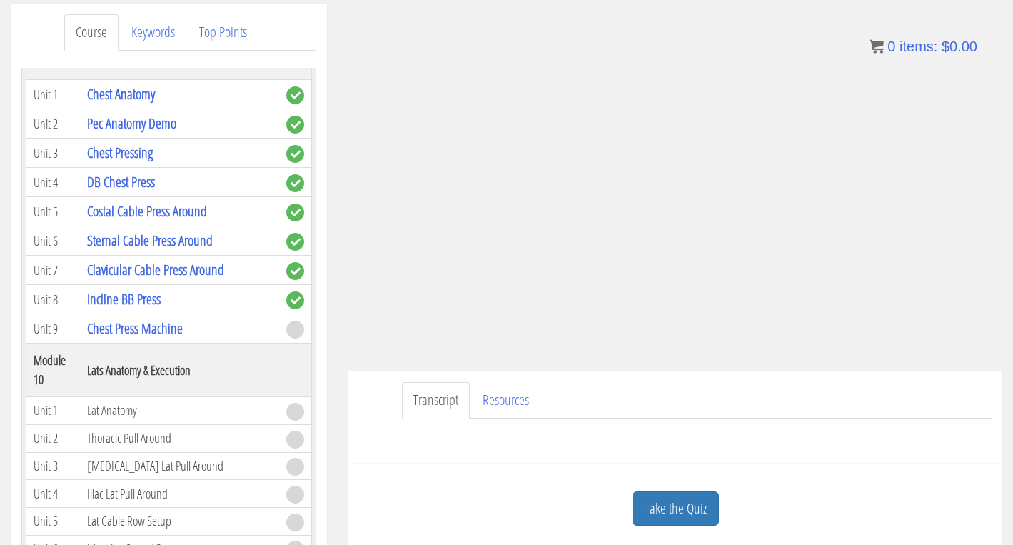
scroll to position [178, 0]
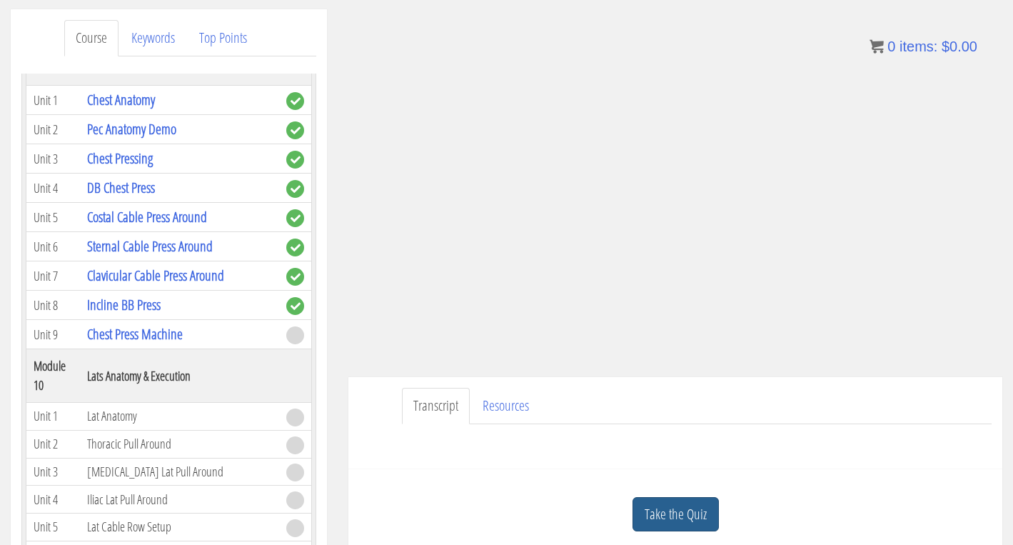
click at [682, 508] on link "Take the Quiz" at bounding box center [676, 514] width 86 height 35
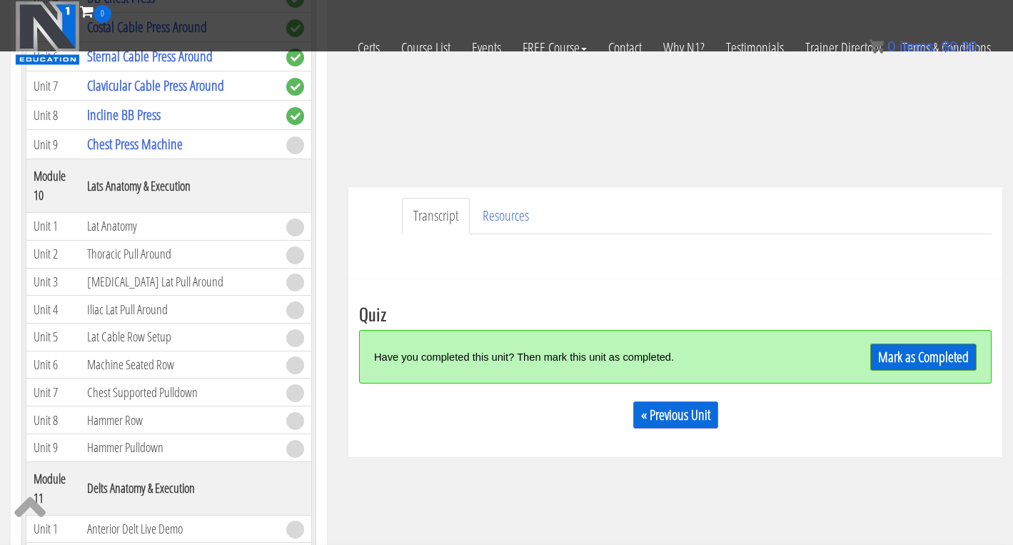
scroll to position [282, 0]
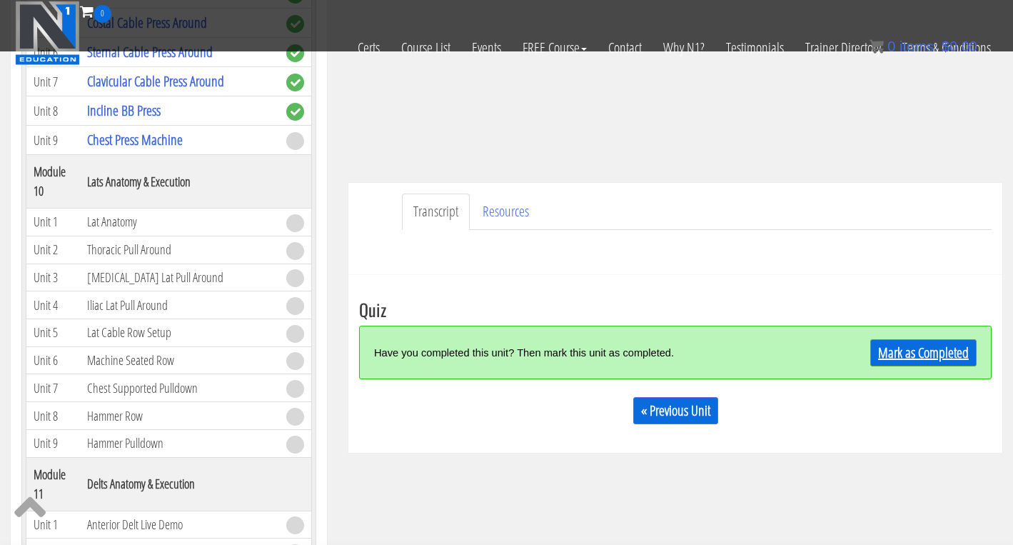
click at [942, 339] on div "Mark as Completed" at bounding box center [898, 352] width 158 height 31
click at [911, 353] on link "Mark as Completed" at bounding box center [924, 352] width 106 height 27
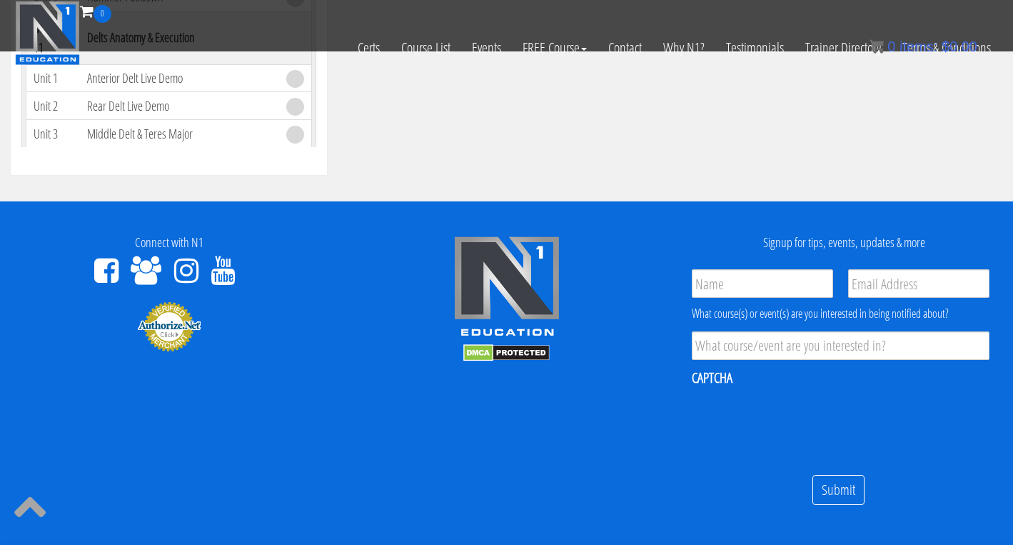
scroll to position [336, 0]
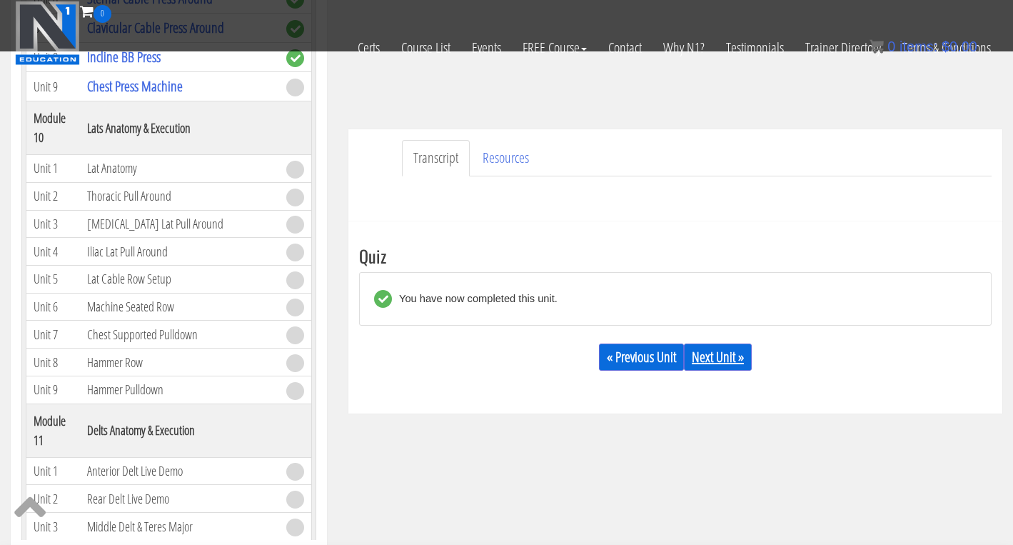
click at [720, 353] on link "Next Unit »" at bounding box center [718, 357] width 68 height 27
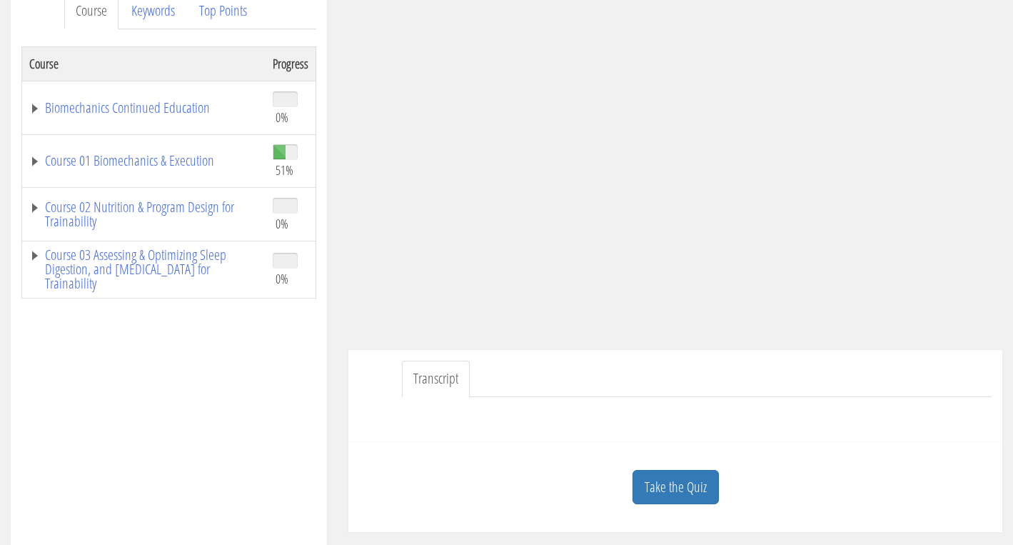
scroll to position [206, 0]
click at [666, 478] on link "Take the Quiz" at bounding box center [676, 486] width 86 height 35
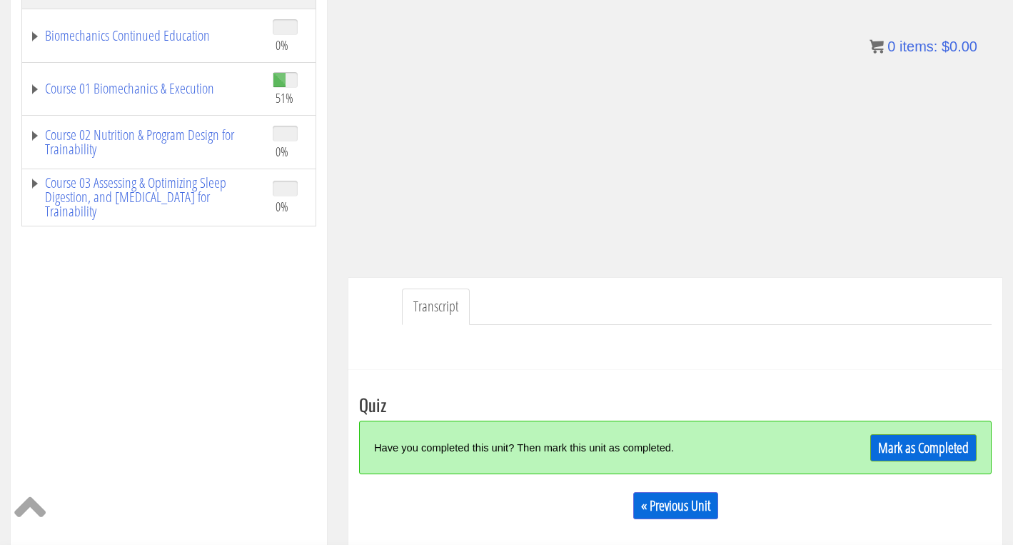
scroll to position [302, 0]
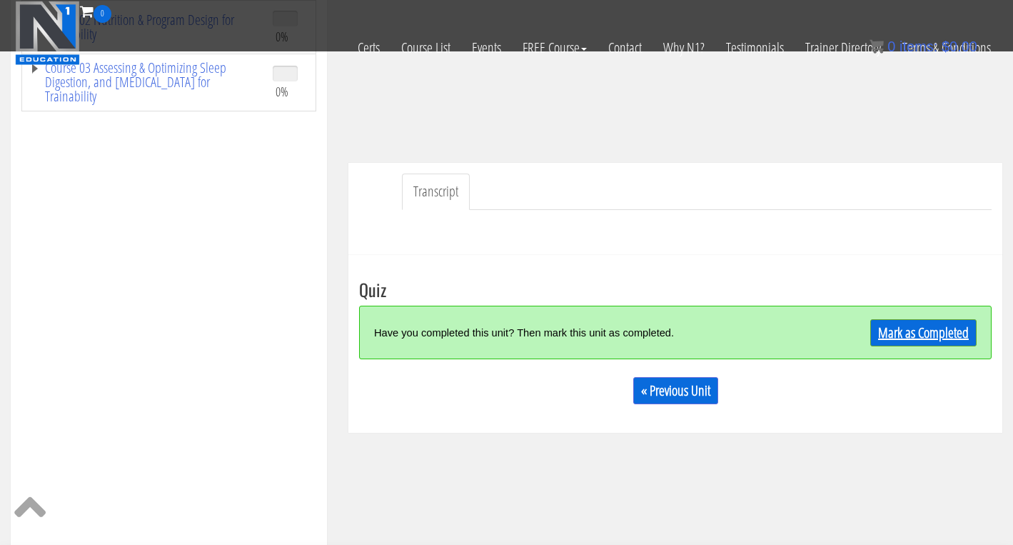
click at [916, 334] on link "Mark as Completed" at bounding box center [924, 332] width 106 height 27
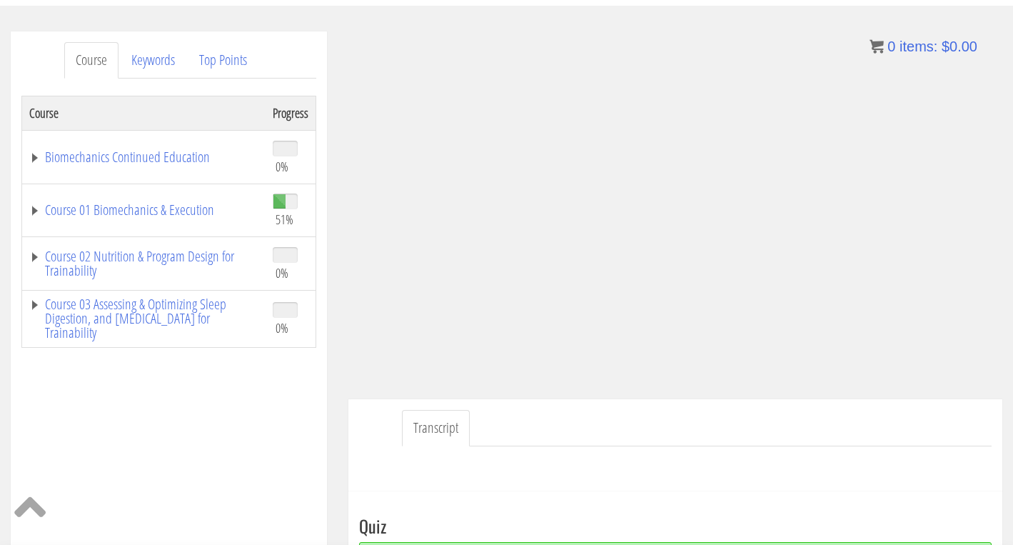
scroll to position [65, 0]
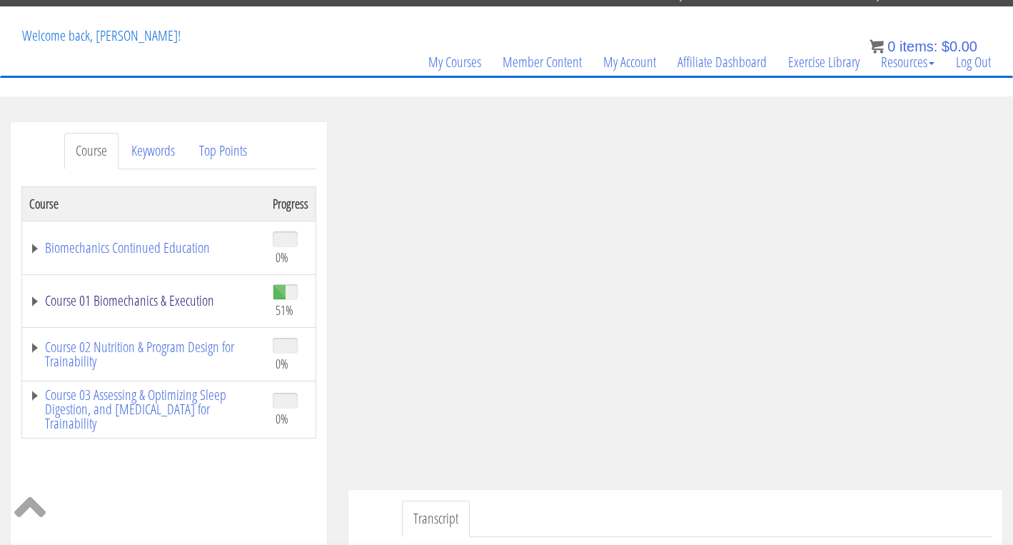
click at [204, 298] on link "Course 01 Biomechanics & Execution" at bounding box center [143, 301] width 229 height 14
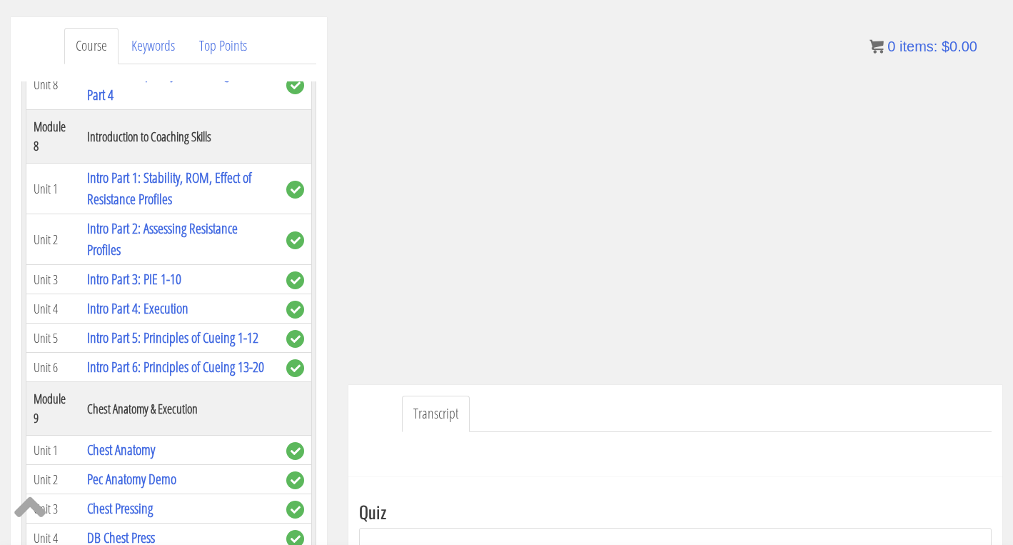
scroll to position [166, 0]
